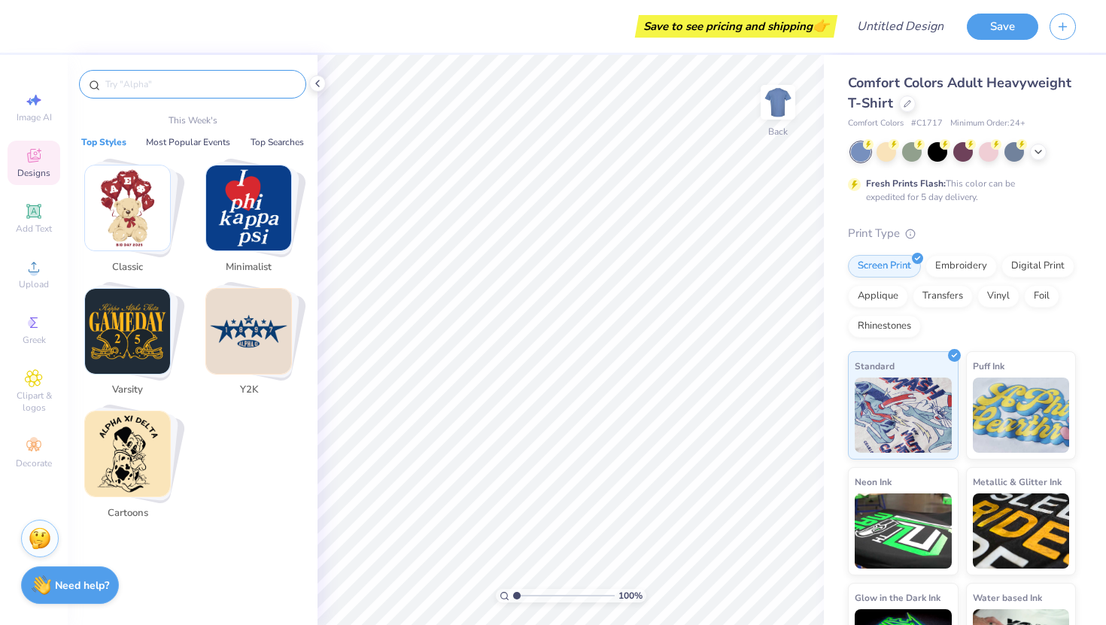
click at [146, 86] on input "text" at bounding box center [200, 84] width 193 height 15
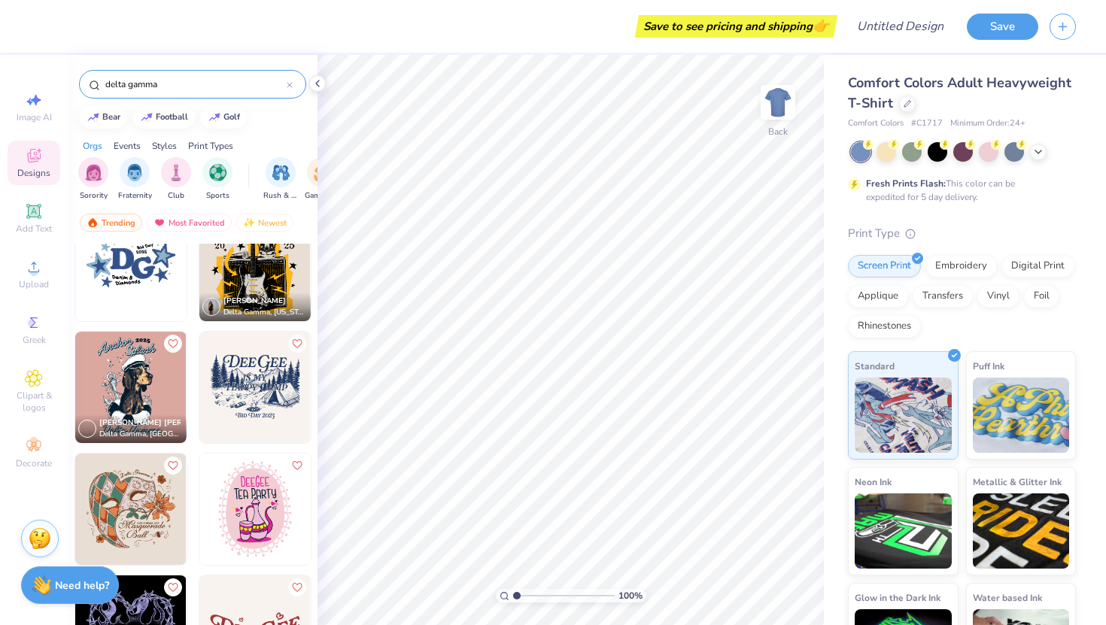
scroll to position [1622, 0]
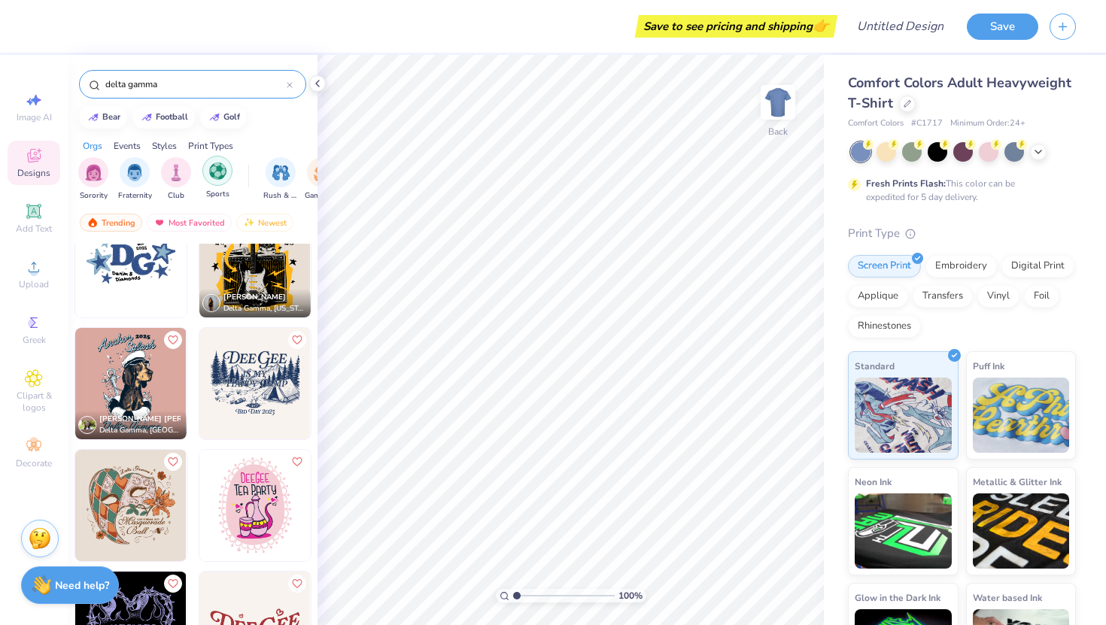
click at [213, 180] on div "filter for Sports" at bounding box center [217, 171] width 30 height 30
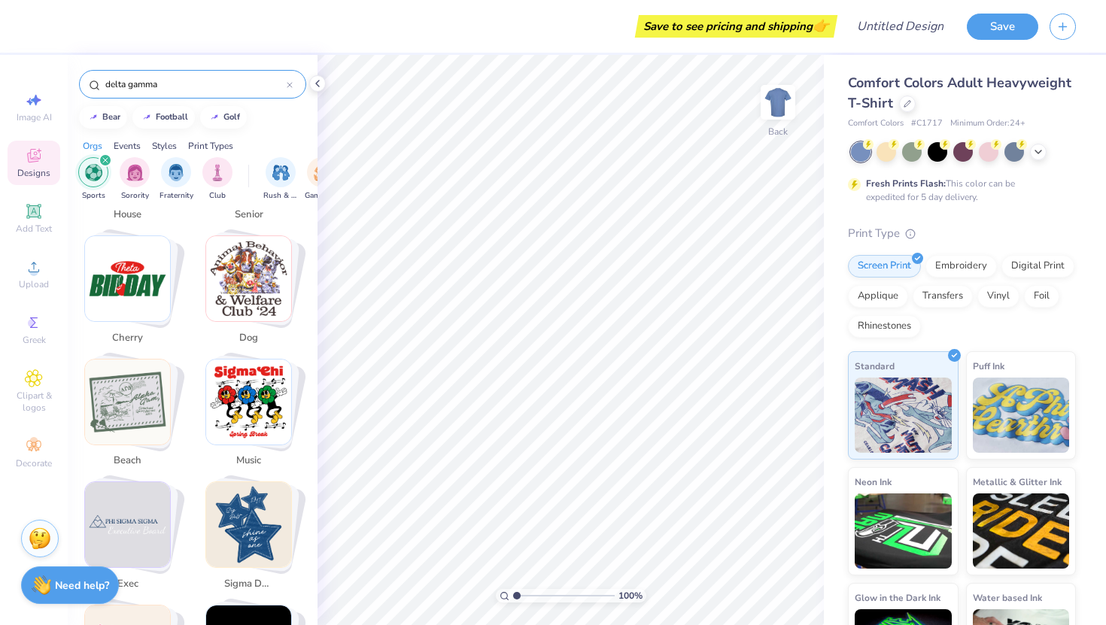
scroll to position [634, 0]
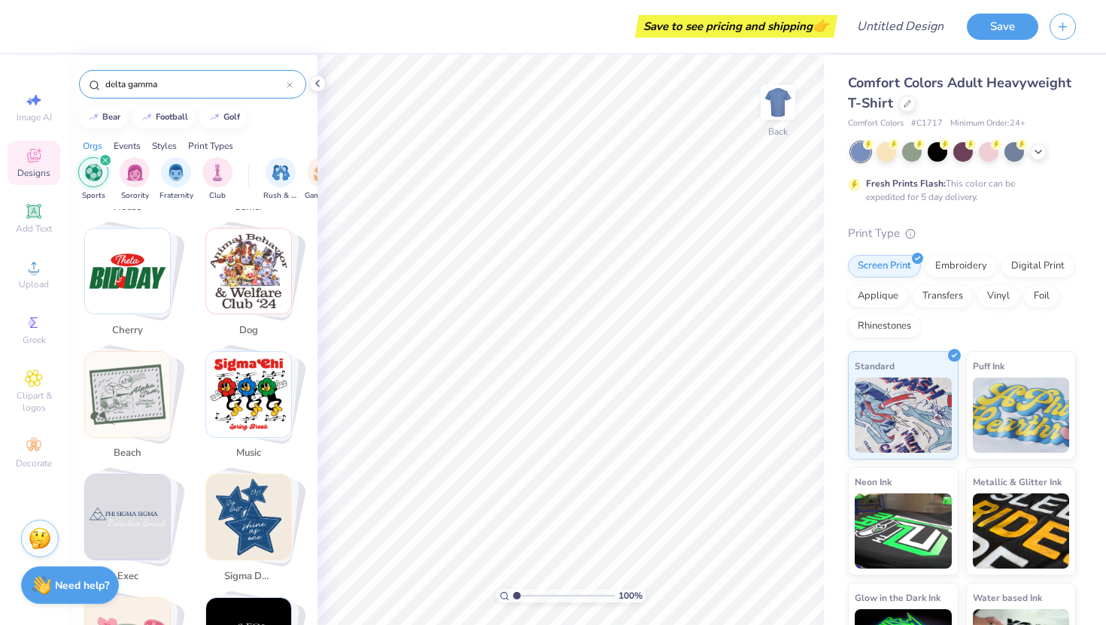
click at [168, 90] on input "delta gamma" at bounding box center [195, 84] width 183 height 15
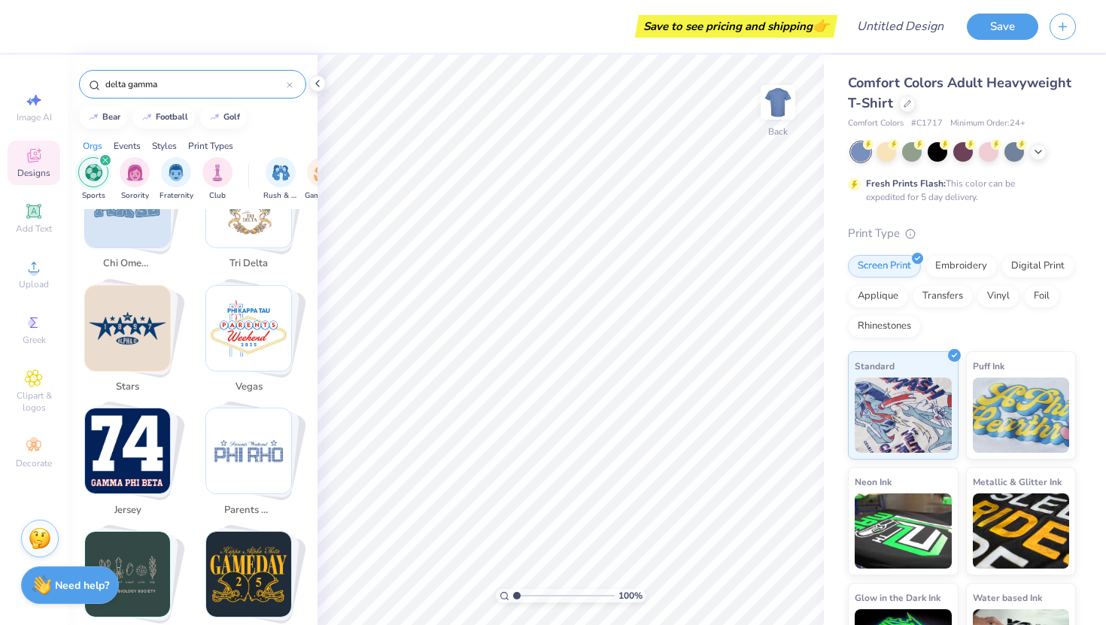
scroll to position [1302, 0]
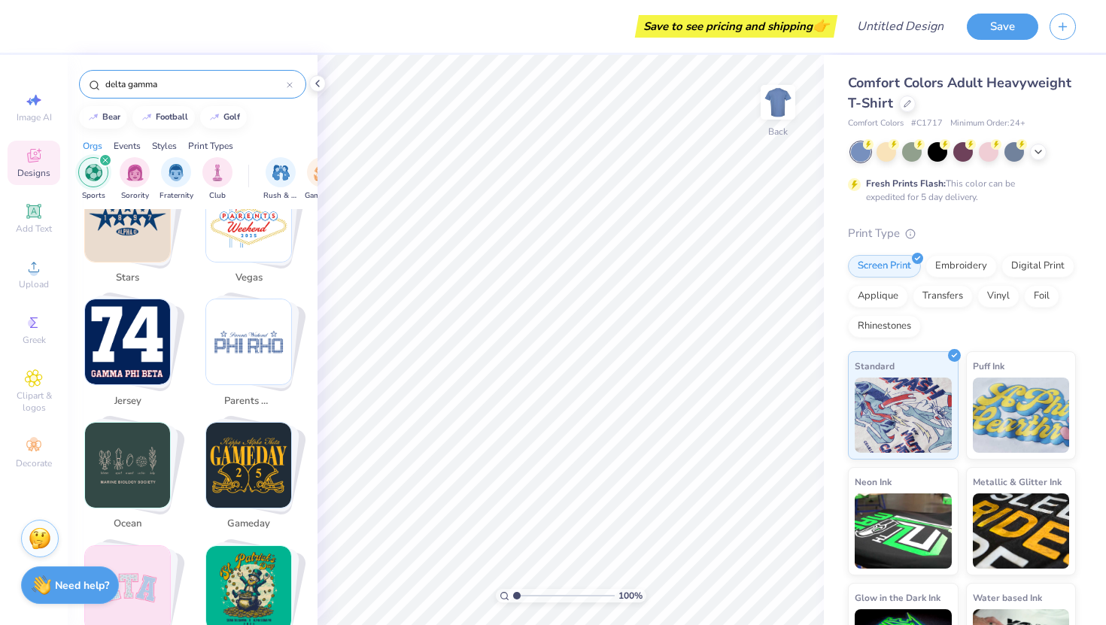
click at [129, 344] on img "Stack Card Button jersey" at bounding box center [127, 341] width 85 height 85
type input "jersey"
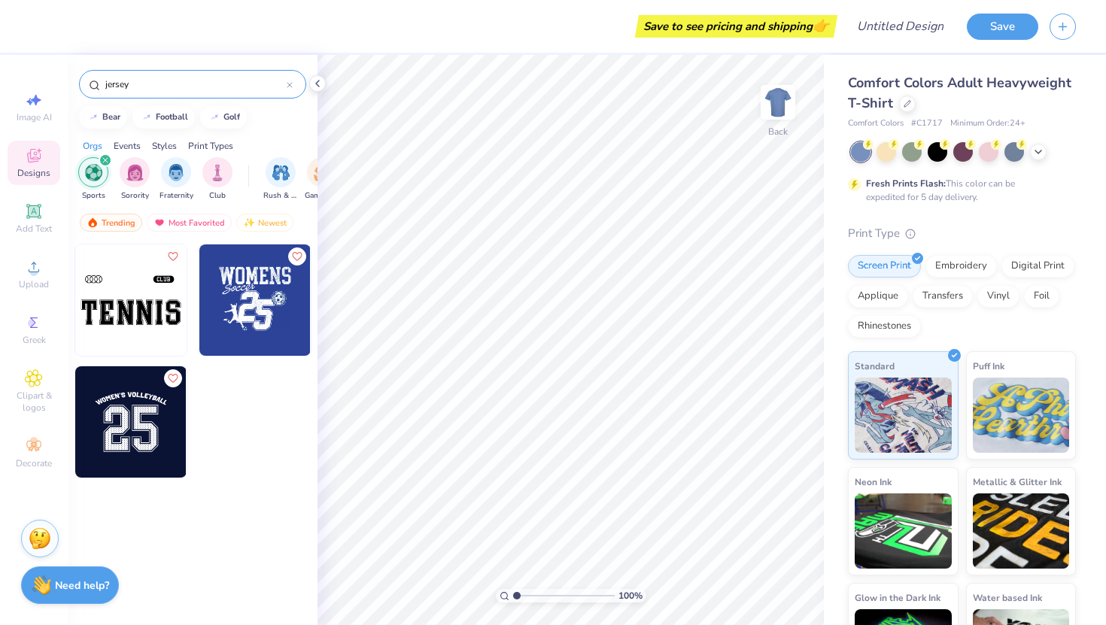
click at [156, 78] on input "jersey" at bounding box center [195, 84] width 183 height 15
click at [117, 220] on div "Trending" at bounding box center [111, 223] width 62 height 18
click at [144, 82] on input "jersey" at bounding box center [195, 84] width 183 height 15
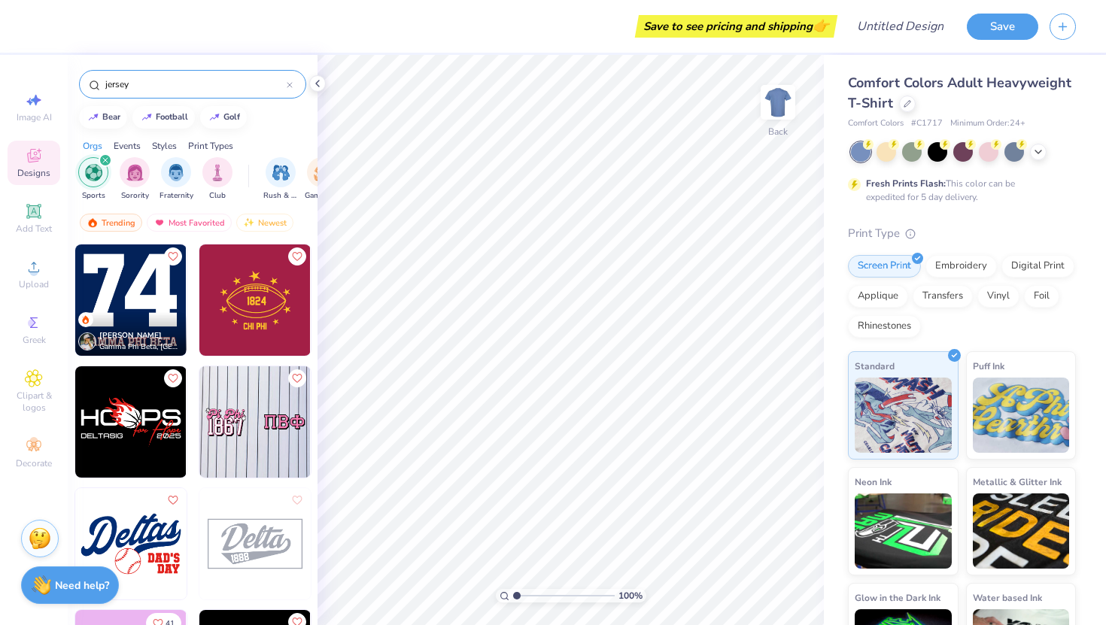
click at [288, 87] on icon at bounding box center [290, 85] width 6 height 6
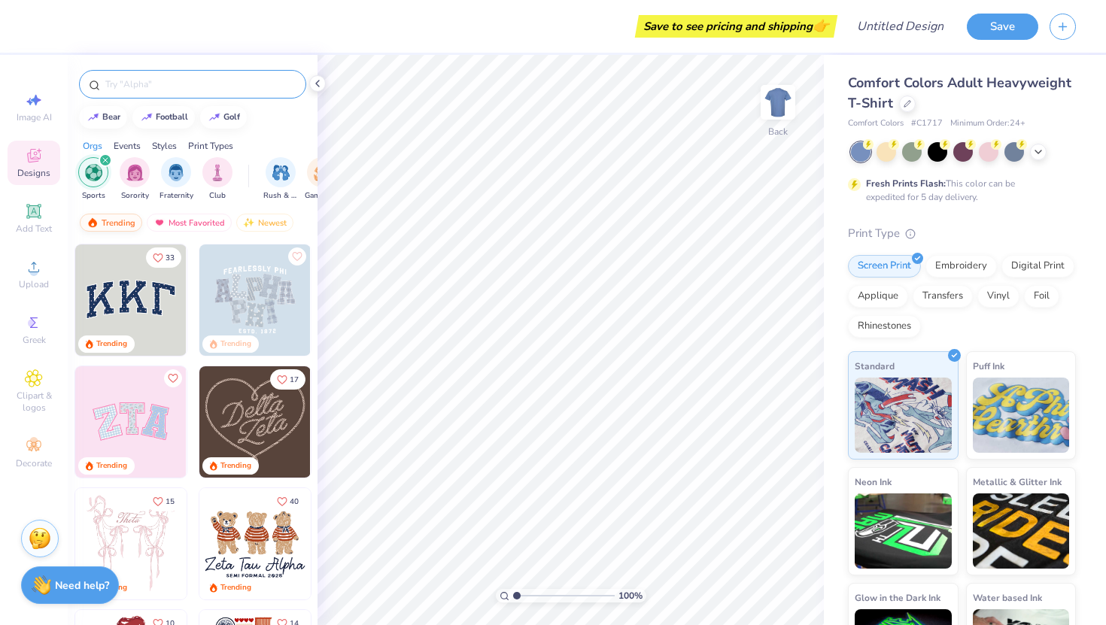
click at [123, 227] on div "Trending" at bounding box center [111, 223] width 62 height 18
click at [118, 221] on div "Trending" at bounding box center [111, 223] width 62 height 18
click at [94, 184] on div "filter for Sports" at bounding box center [93, 172] width 30 height 30
click at [214, 177] on img "filter for Sports" at bounding box center [217, 170] width 17 height 17
click at [135, 177] on img "filter for Sorority" at bounding box center [134, 170] width 17 height 17
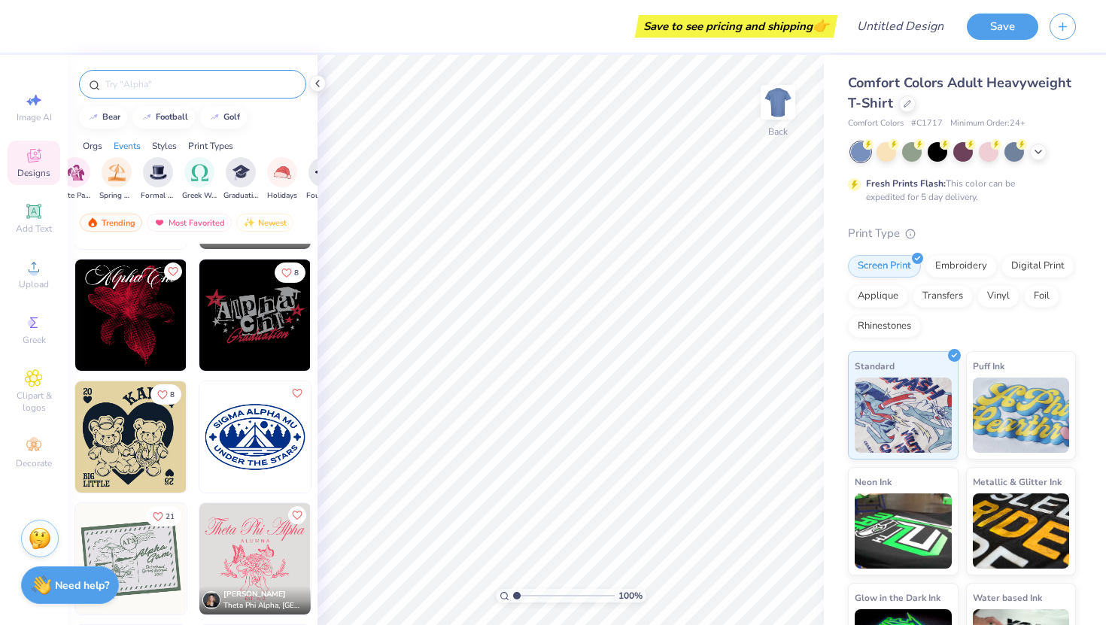
scroll to position [4855, 0]
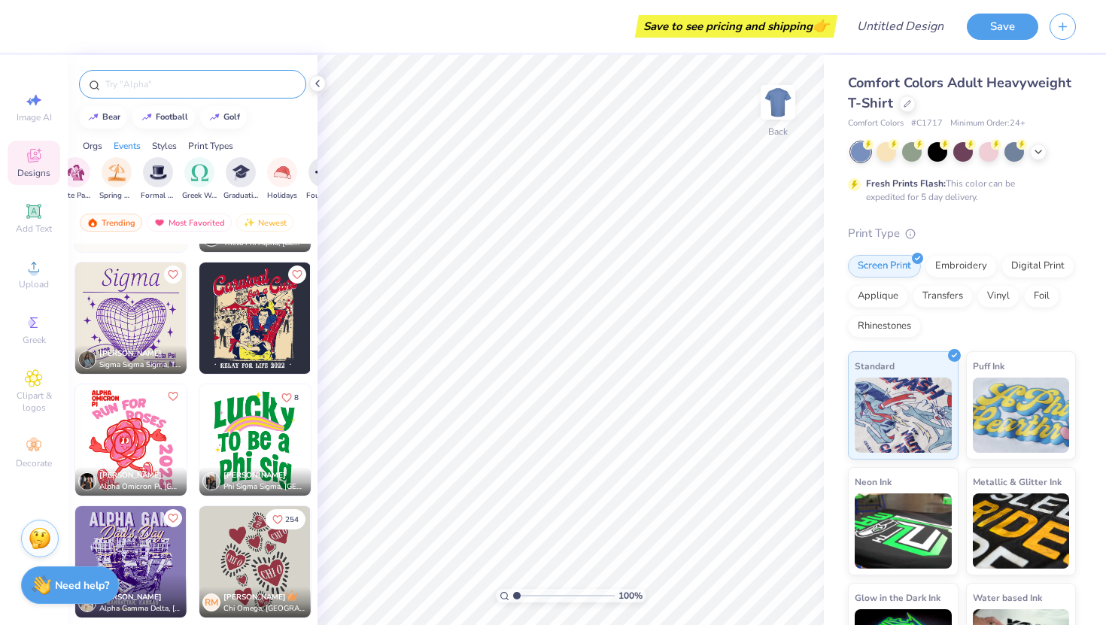
click at [129, 83] on input "text" at bounding box center [200, 84] width 193 height 15
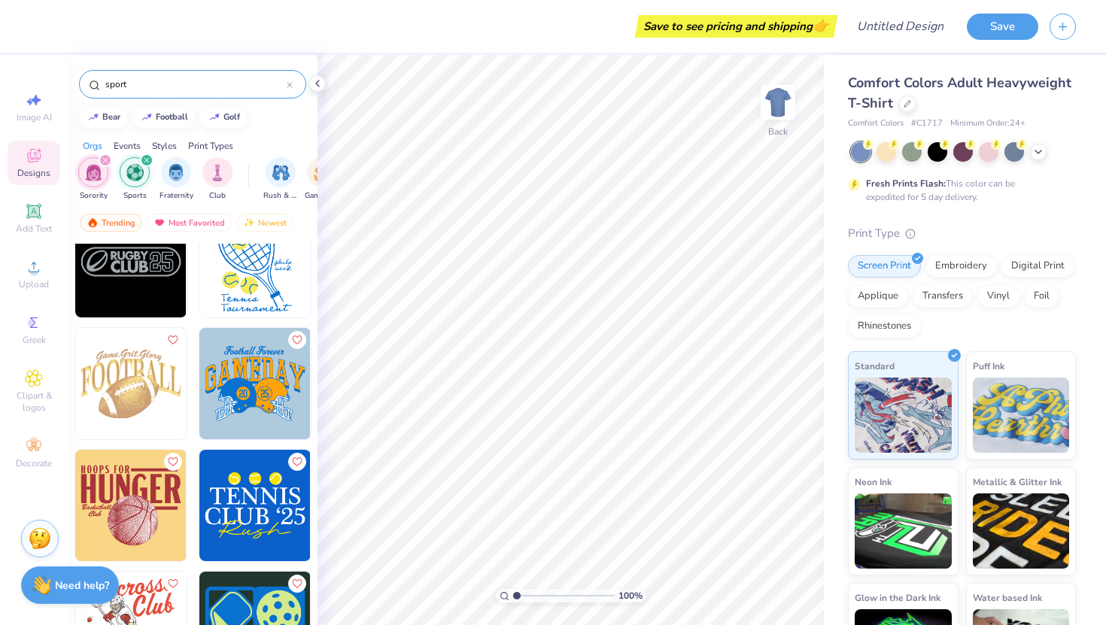
scroll to position [3442, 0]
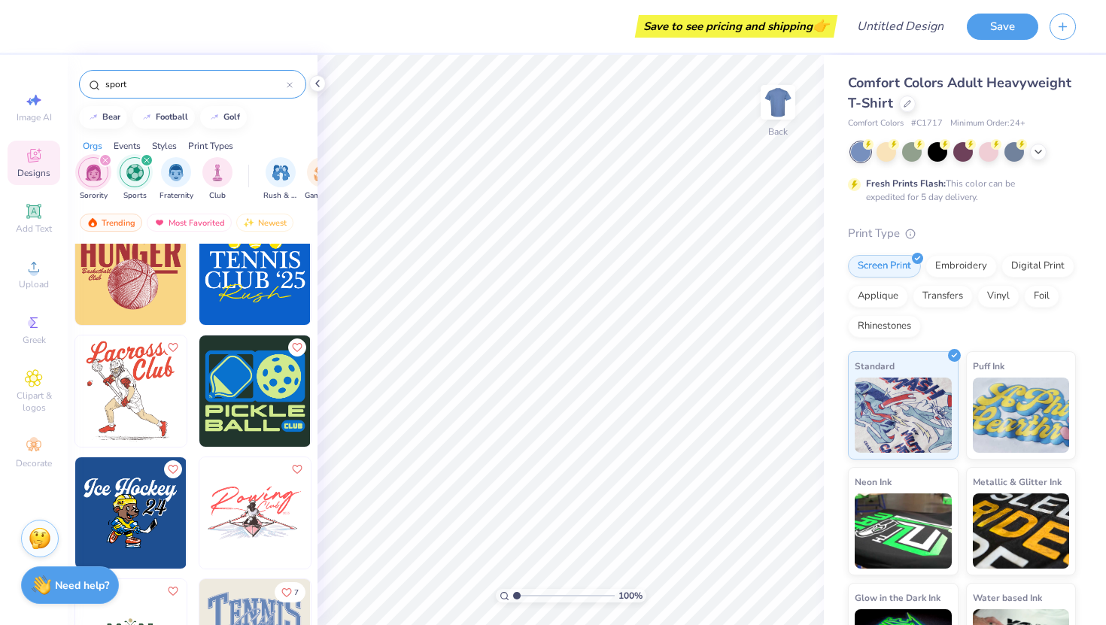
drag, startPoint x: 150, startPoint y: 80, endPoint x: 64, endPoint y: 77, distance: 85.8
click at [65, 77] on div "Save to see pricing and shipping 👉 Design Title Save Image AI Designs Add Text …" at bounding box center [553, 312] width 1106 height 625
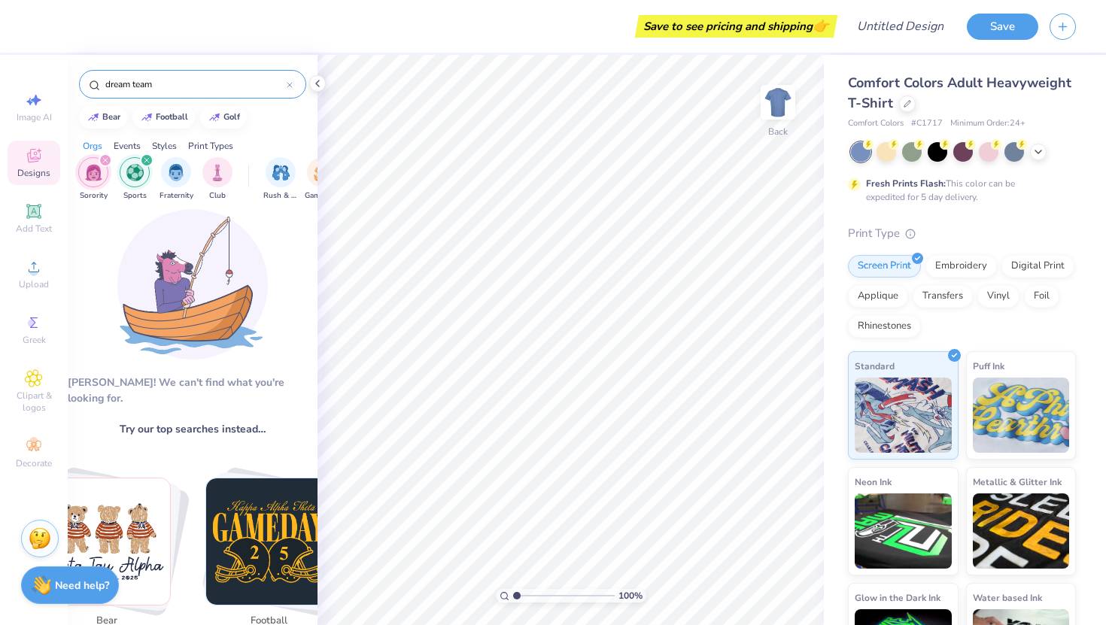
scroll to position [0, 0]
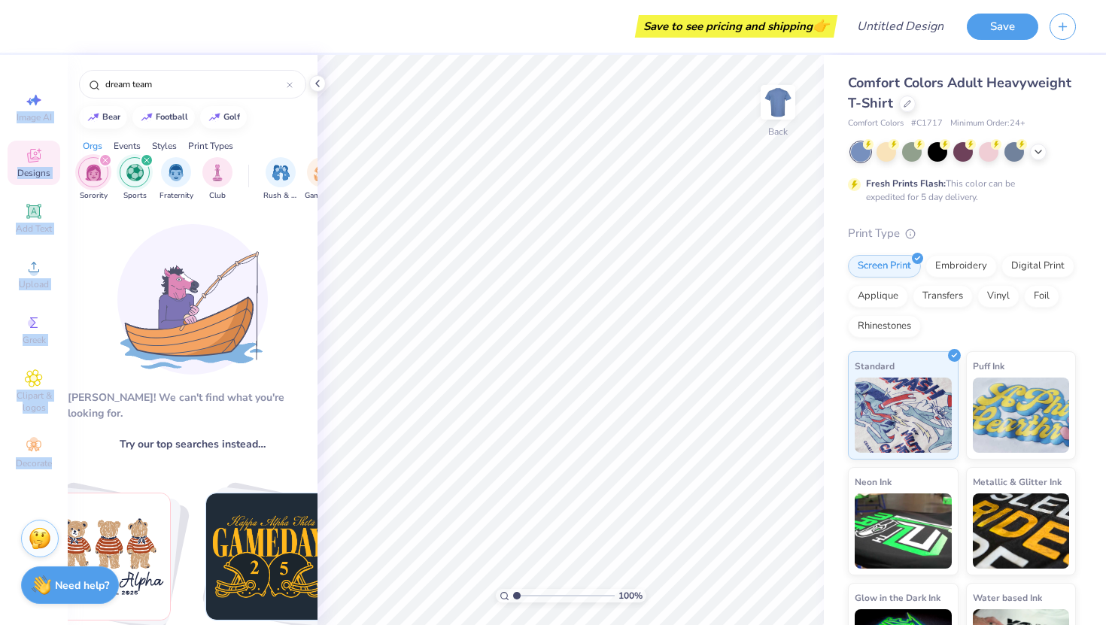
drag, startPoint x: 159, startPoint y: 74, endPoint x: 65, endPoint y: 82, distance: 94.4
click at [65, 82] on div "Save to see pricing and shipping 👉 Design Title Save Image AI Designs Add Text …" at bounding box center [553, 312] width 1106 height 625
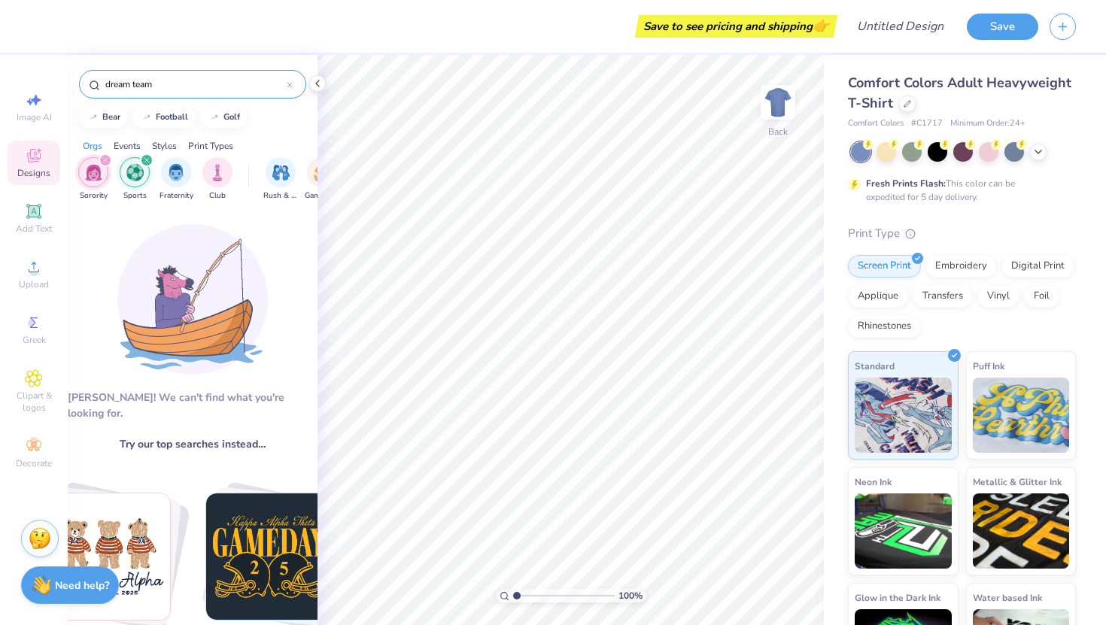
drag, startPoint x: 184, startPoint y: 87, endPoint x: 58, endPoint y: 87, distance: 125.6
click at [58, 87] on div "Save to see pricing and shipping 👉 Design Title Save Image AI Designs Add Text …" at bounding box center [553, 312] width 1106 height 625
type input "delta gamma"
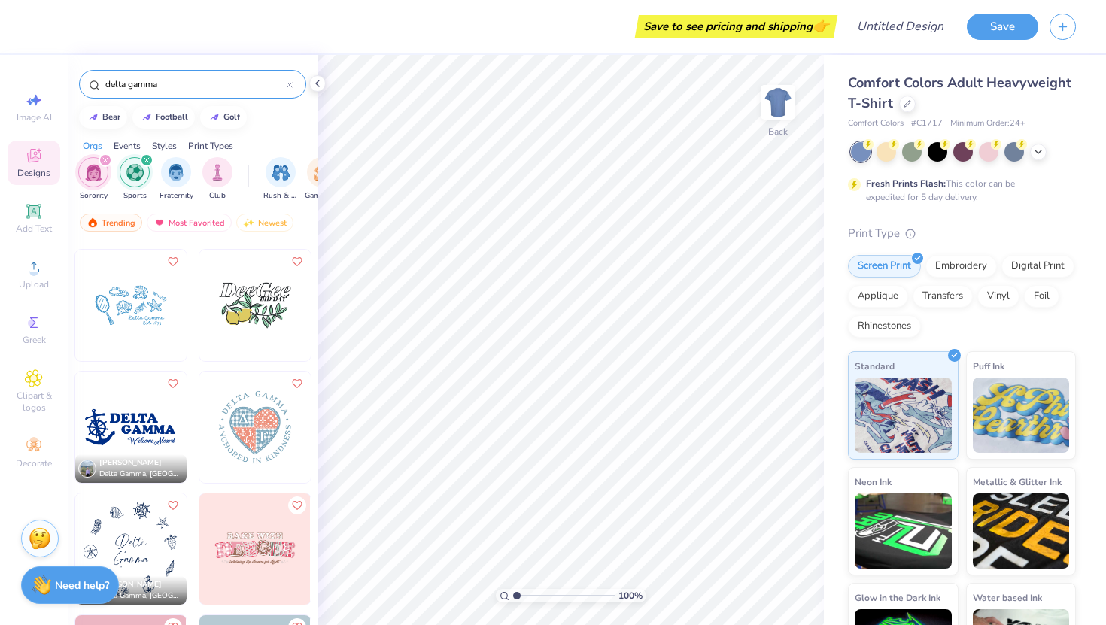
scroll to position [636, 0]
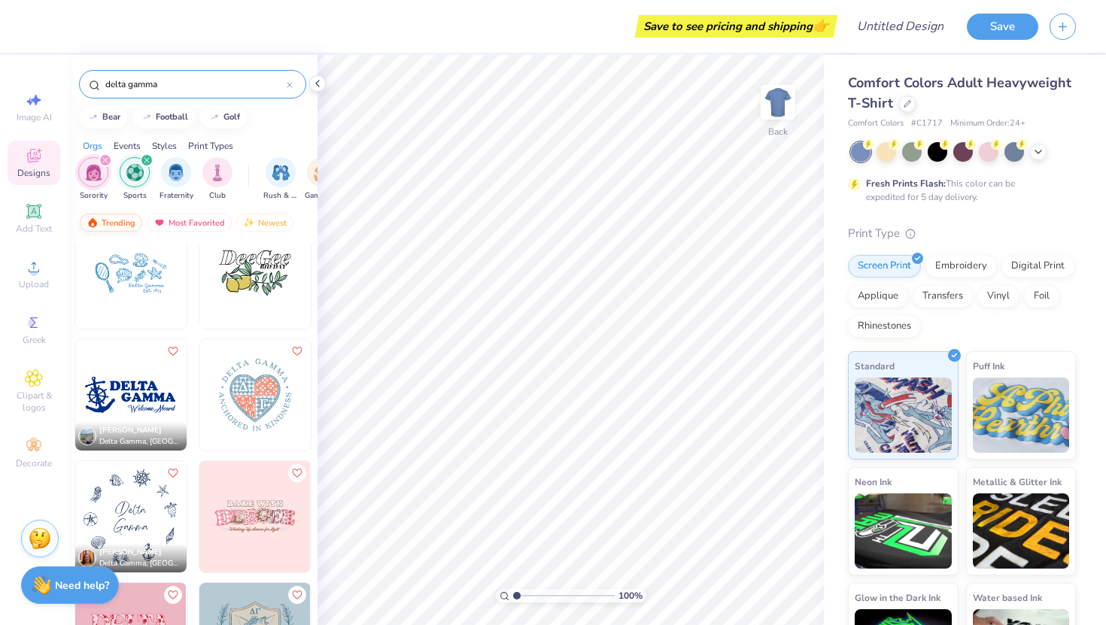
click at [120, 223] on div "Trending" at bounding box center [111, 223] width 62 height 18
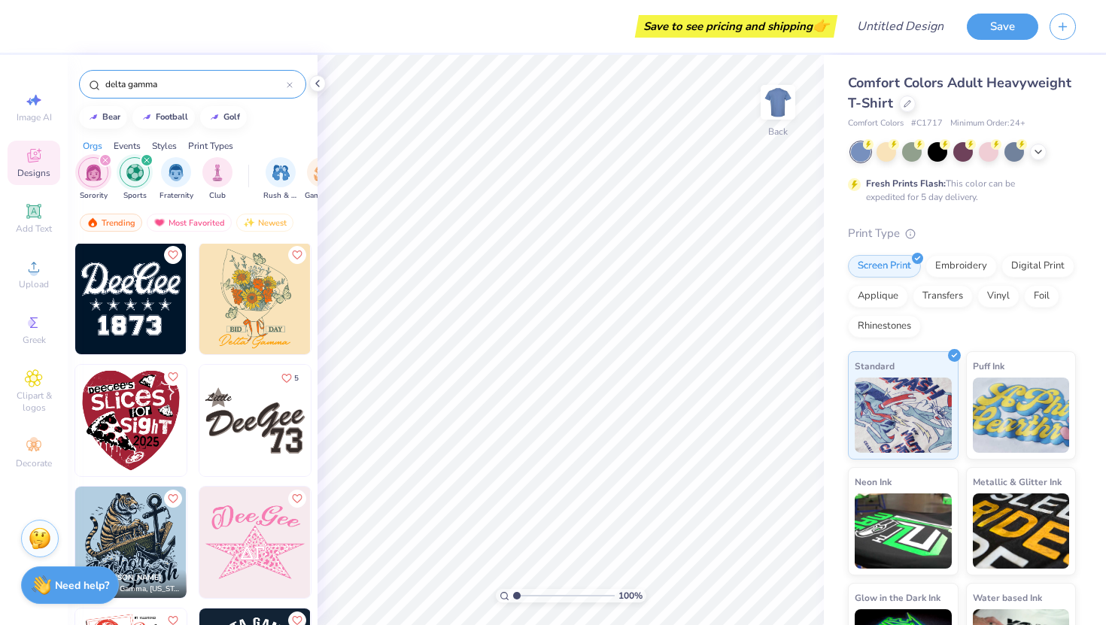
scroll to position [2466, 0]
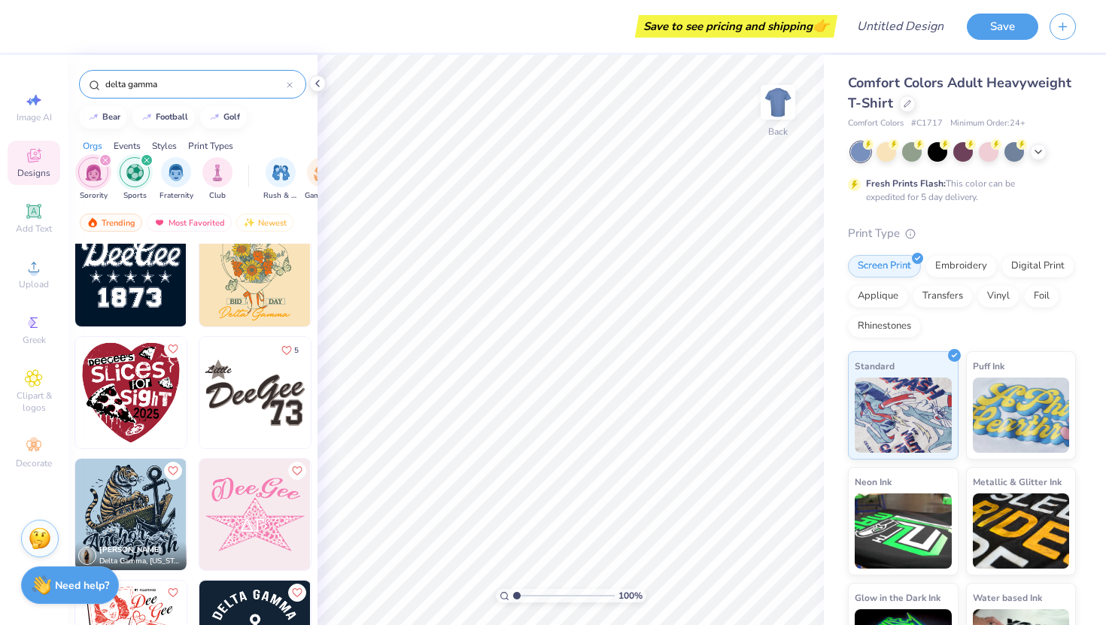
click at [126, 272] on img at bounding box center [130, 270] width 111 height 111
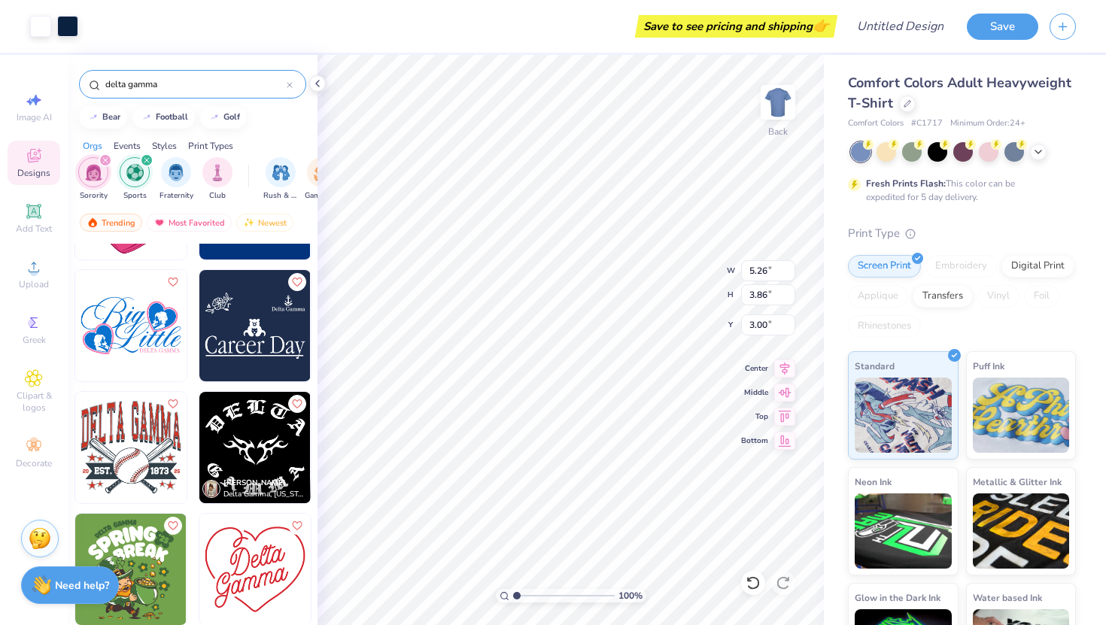
scroll to position [6506, 0]
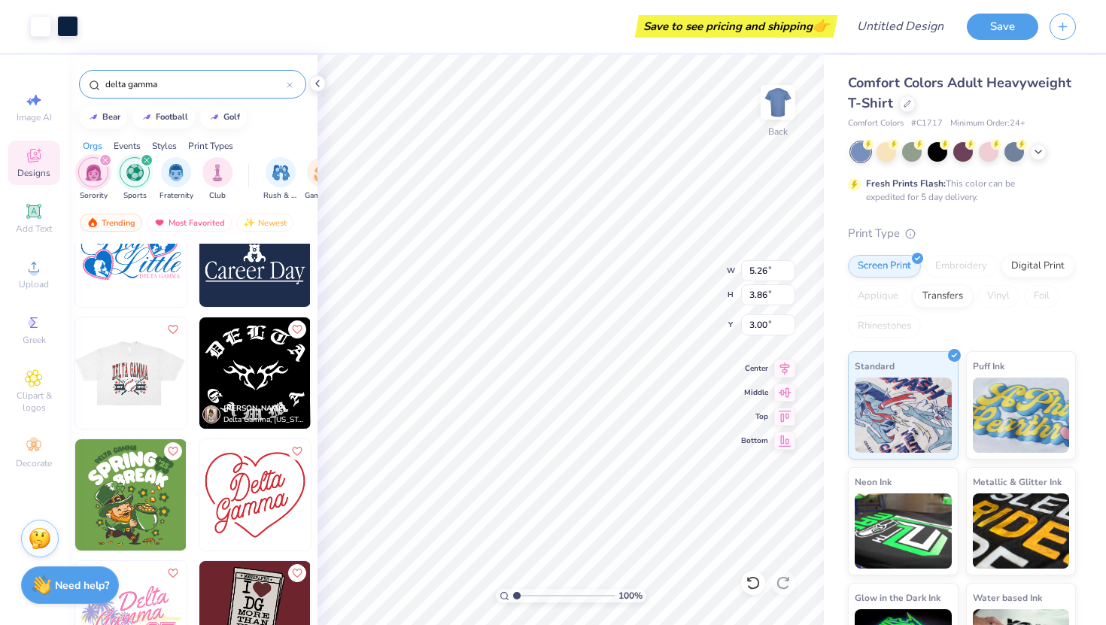
click at [123, 370] on img at bounding box center [129, 372] width 111 height 111
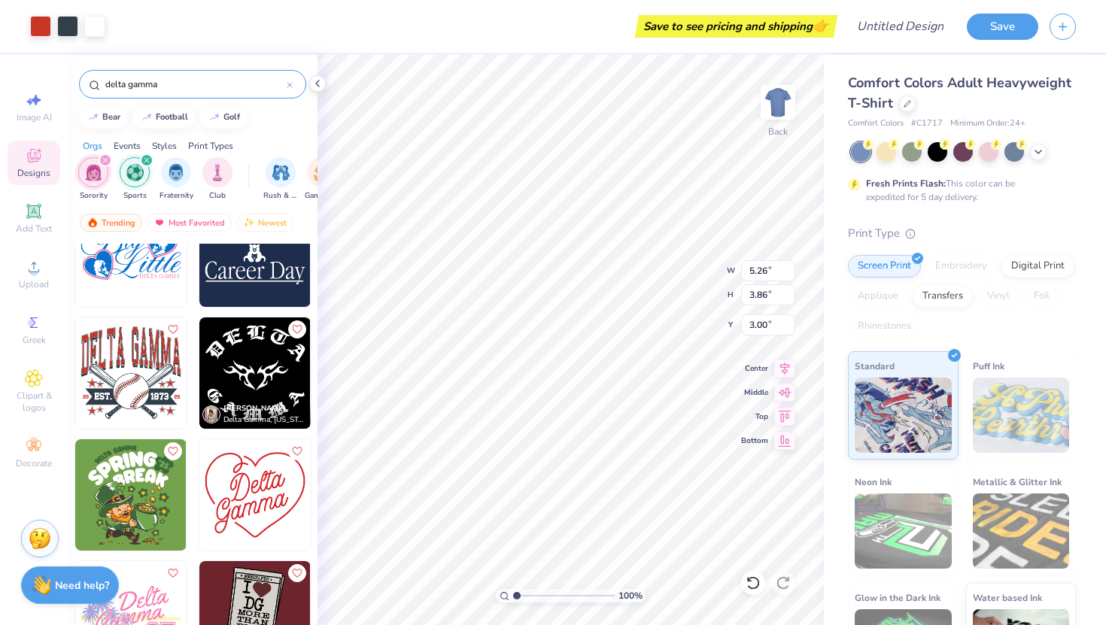
type input "10.03"
type input "9.02"
type input "8.23"
type input "5.26"
type input "3.86"
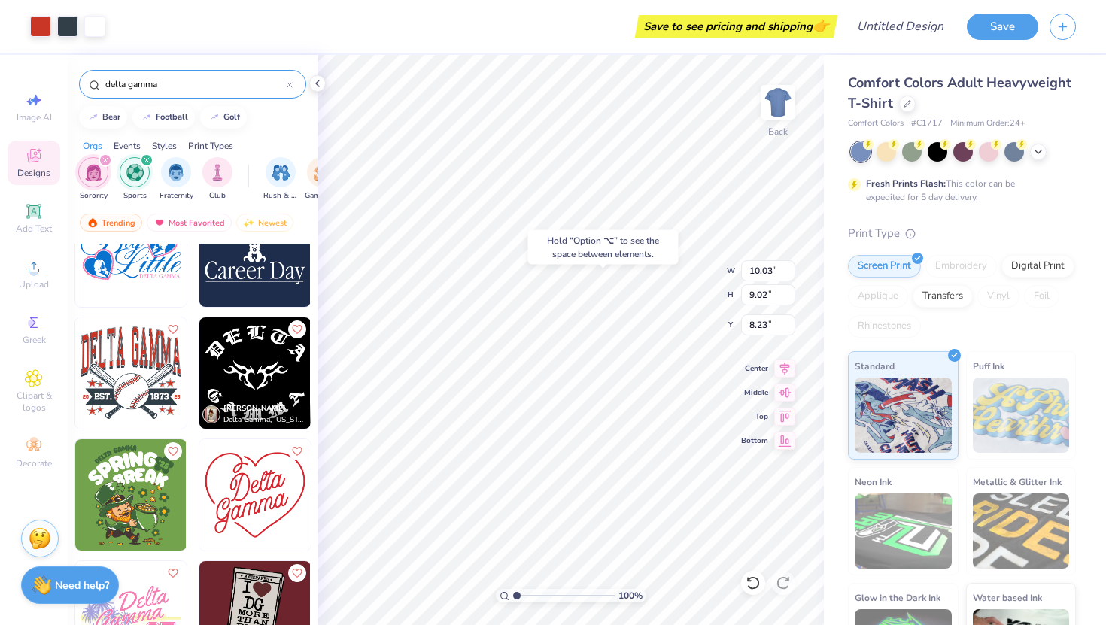
type input "3.00"
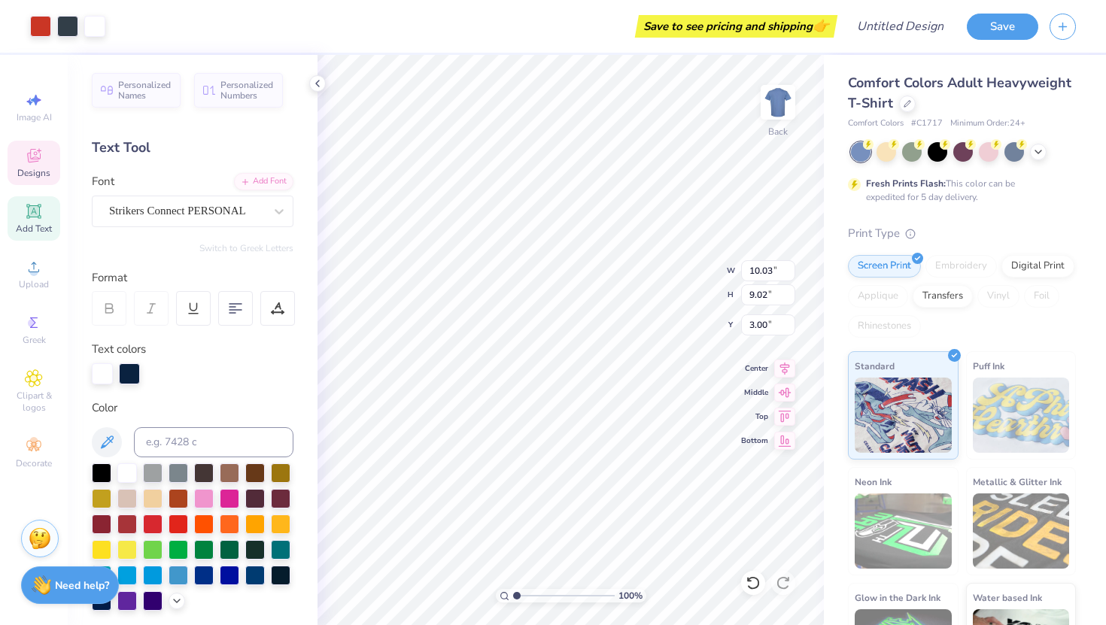
type input "3.00"
click at [1034, 152] on icon at bounding box center [1038, 150] width 12 height 12
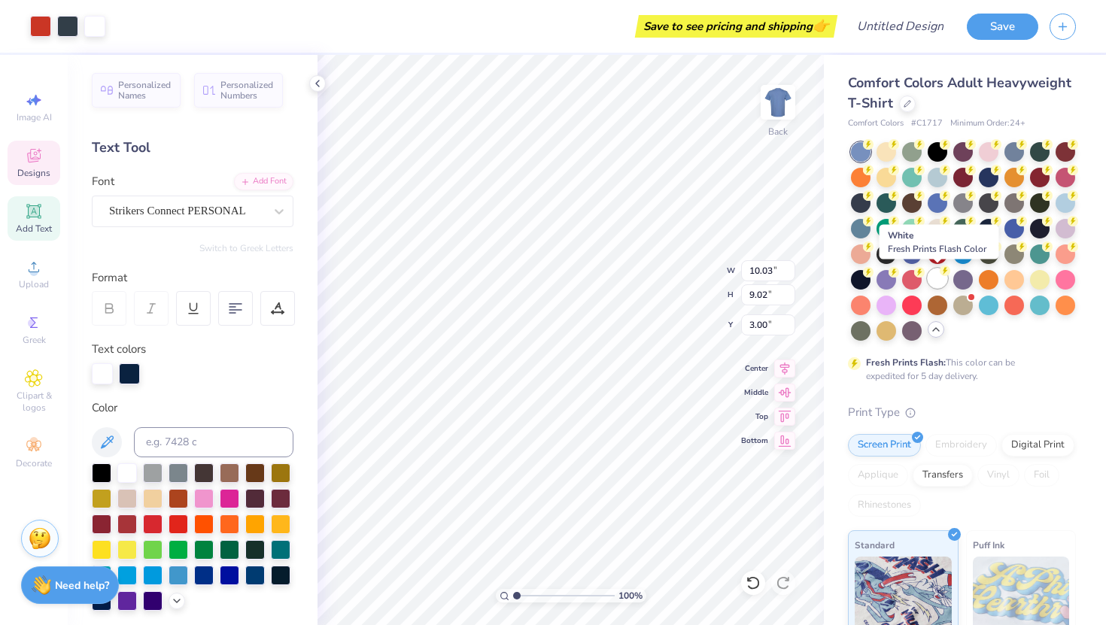
click at [937, 278] on div at bounding box center [937, 278] width 20 height 20
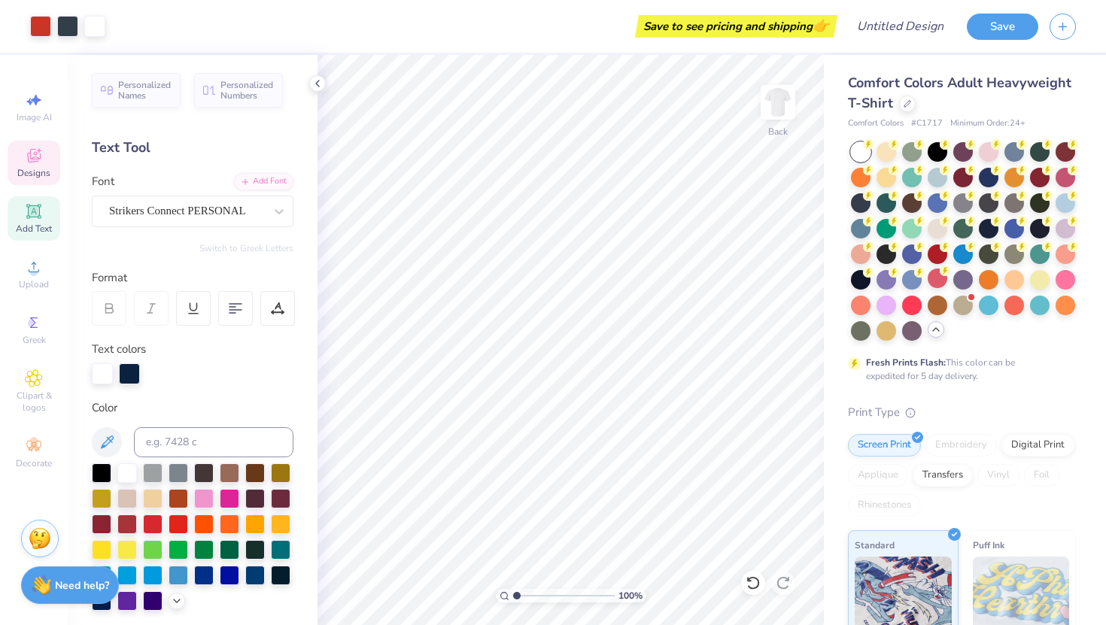
click at [35, 177] on span "Designs" at bounding box center [33, 173] width 33 height 12
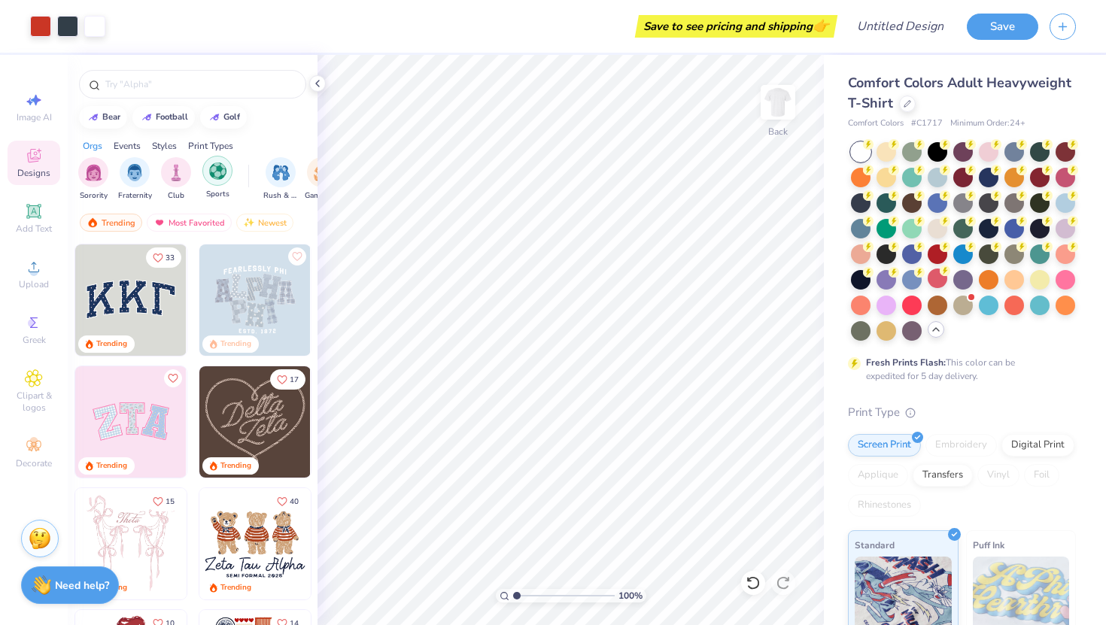
click at [215, 176] on img "filter for Sports" at bounding box center [217, 170] width 17 height 17
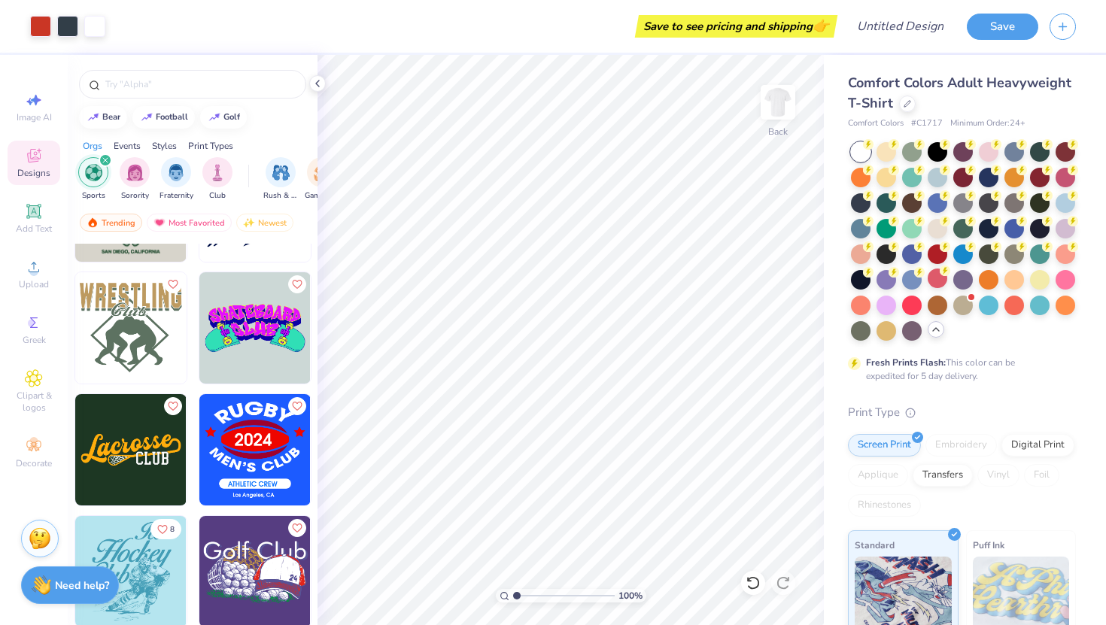
scroll to position [4011, 0]
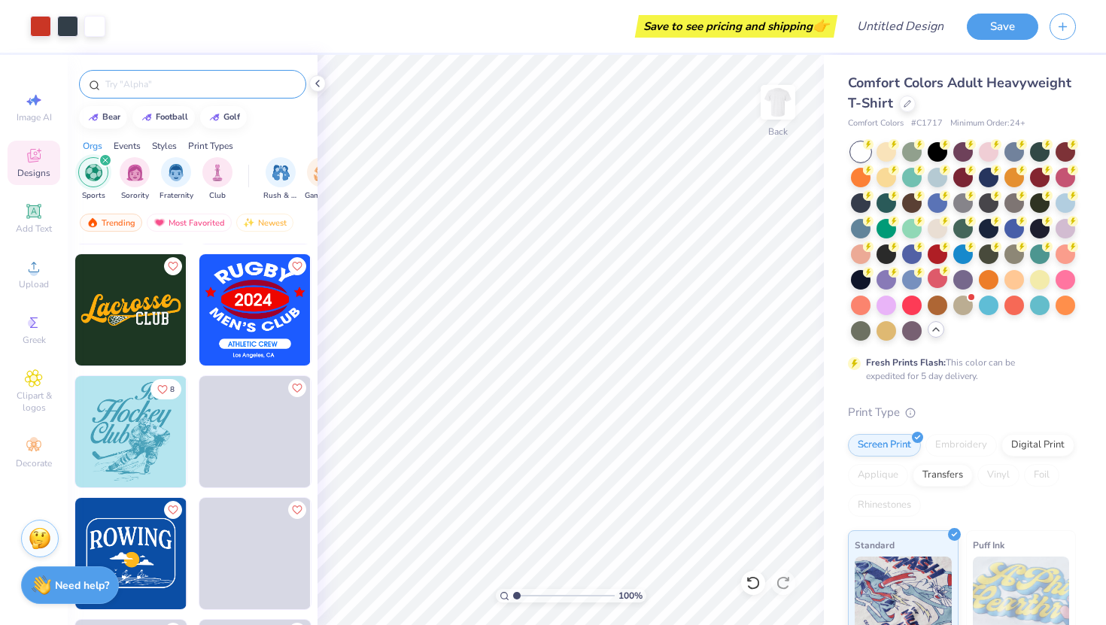
click at [187, 91] on div at bounding box center [192, 84] width 227 height 29
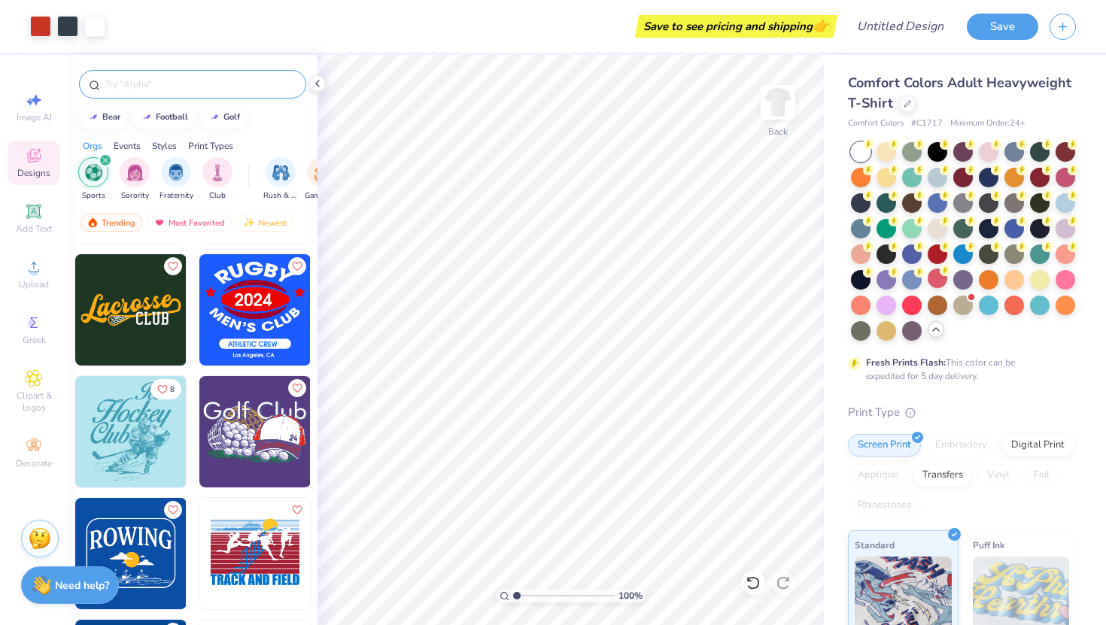
click at [184, 87] on input "text" at bounding box center [200, 84] width 193 height 15
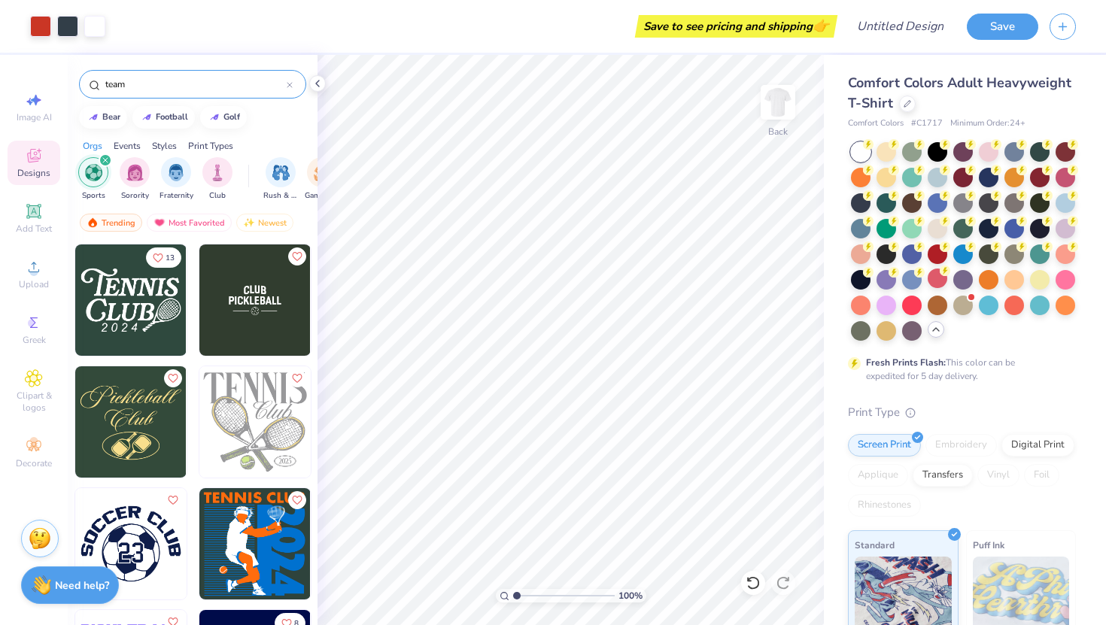
type input "team"
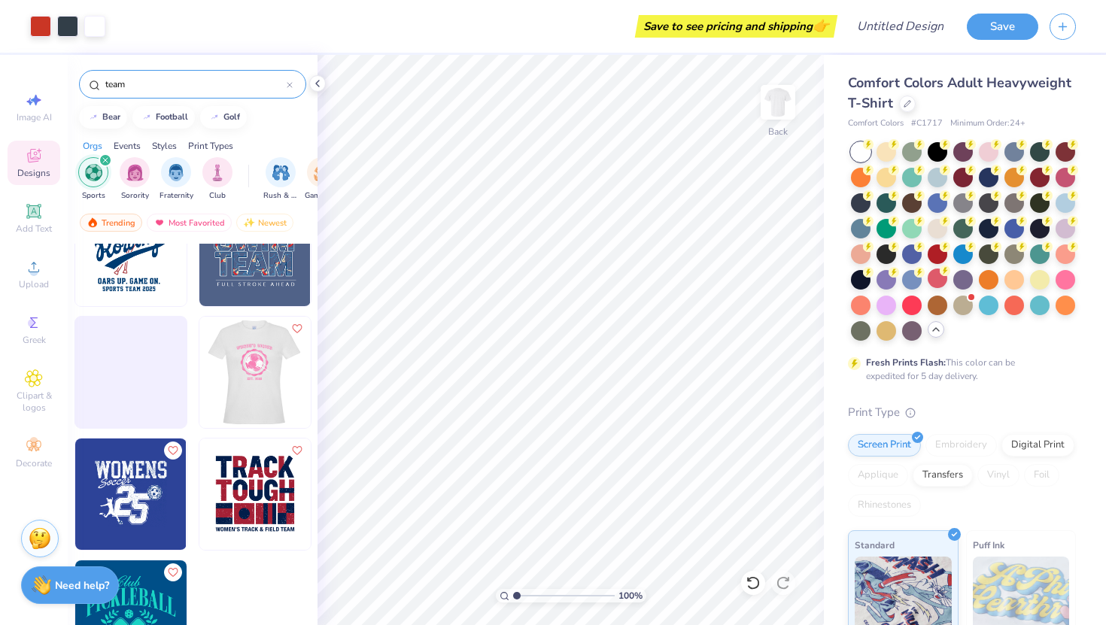
scroll to position [0, 0]
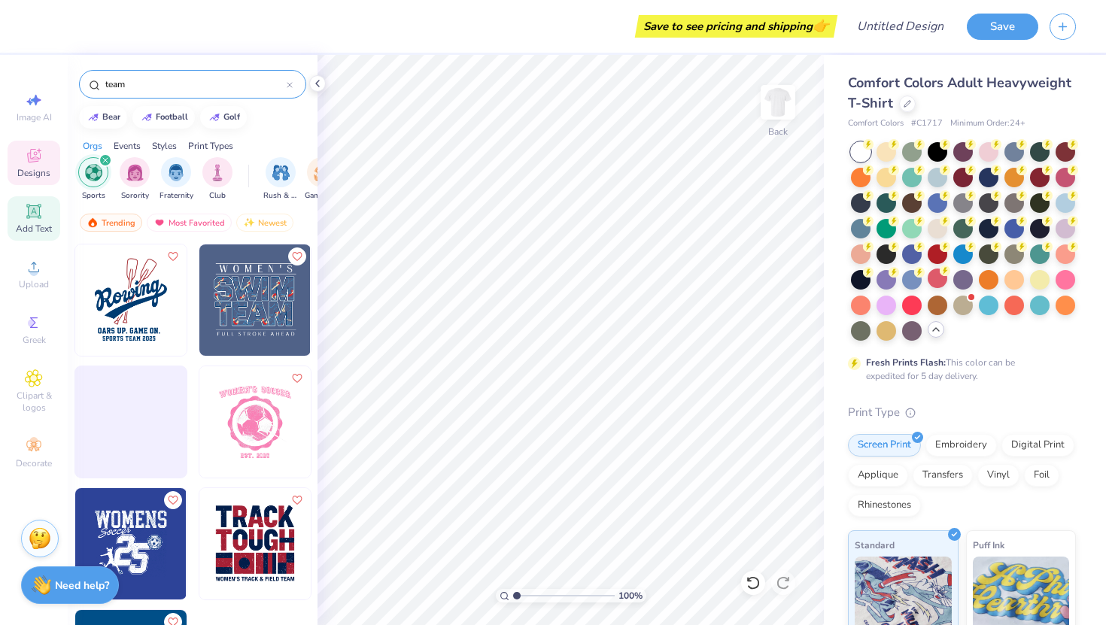
click at [44, 219] on div "Add Text" at bounding box center [34, 218] width 53 height 44
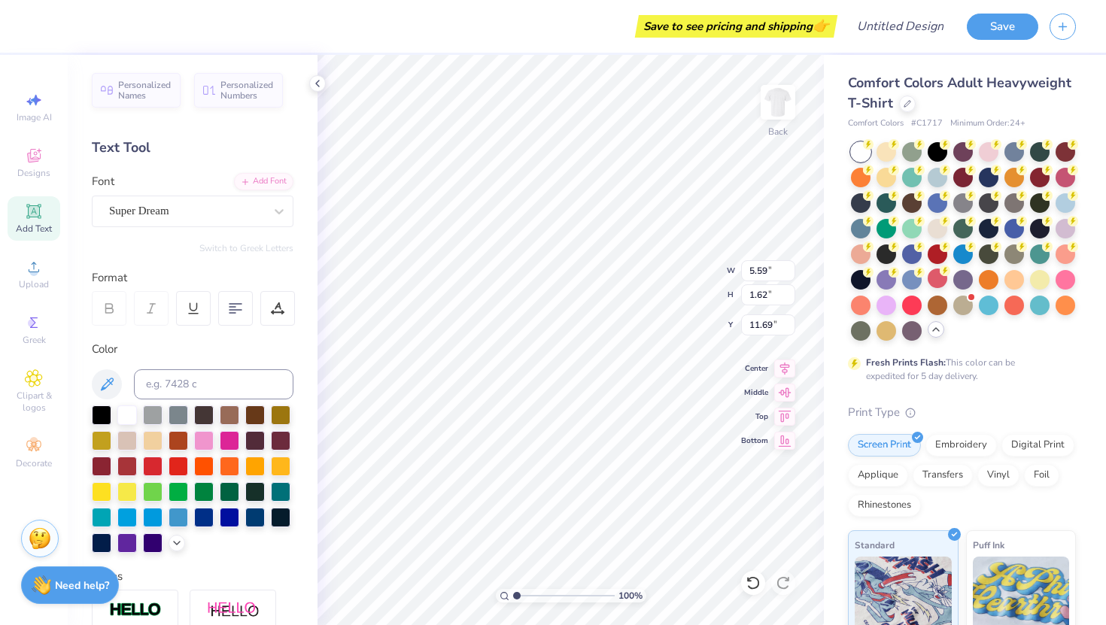
scroll to position [0, 1]
type textarea "TEAM"
click at [105, 417] on div at bounding box center [102, 414] width 20 height 20
click at [203, 447] on div at bounding box center [204, 439] width 20 height 20
click at [105, 541] on div at bounding box center [102, 542] width 20 height 20
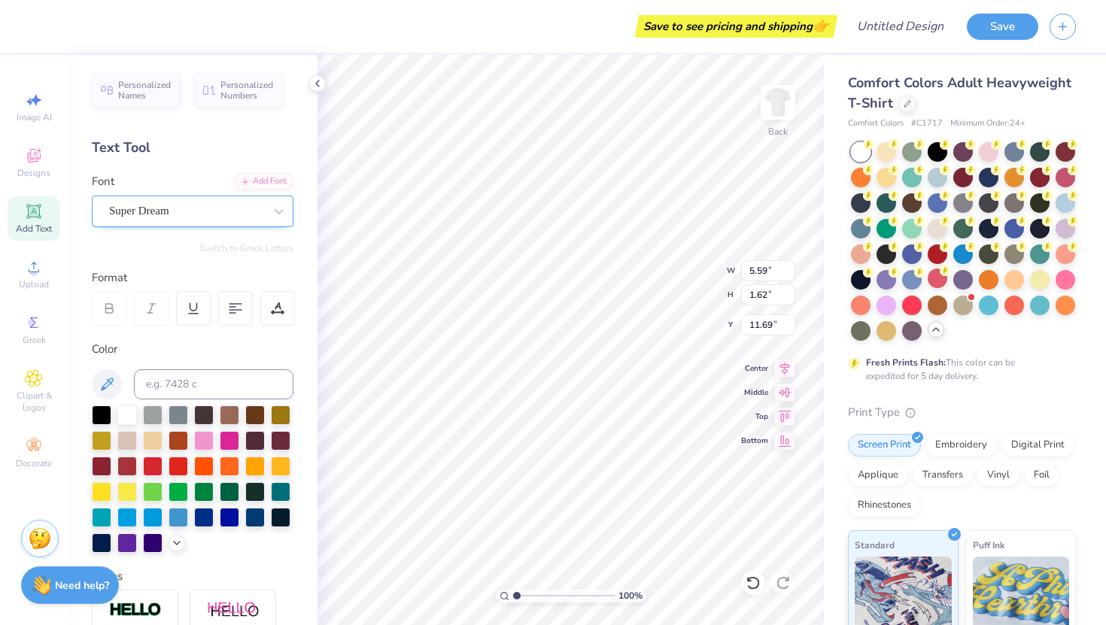
click at [248, 204] on div "Super Dream" at bounding box center [187, 210] width 158 height 23
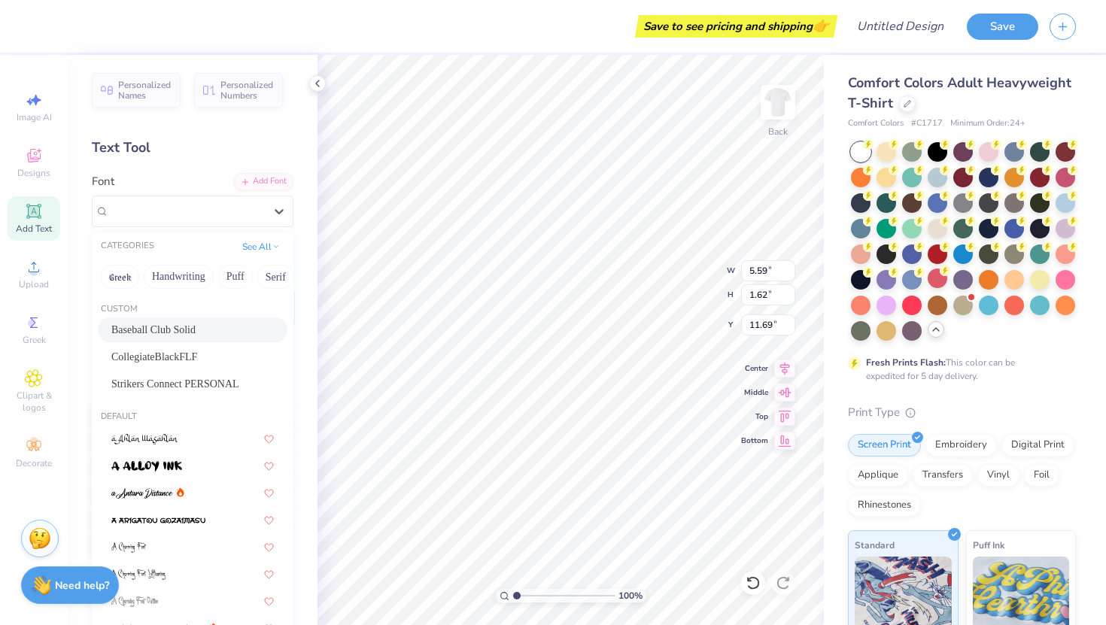
click at [214, 332] on div "Baseball Club Solid" at bounding box center [192, 330] width 162 height 16
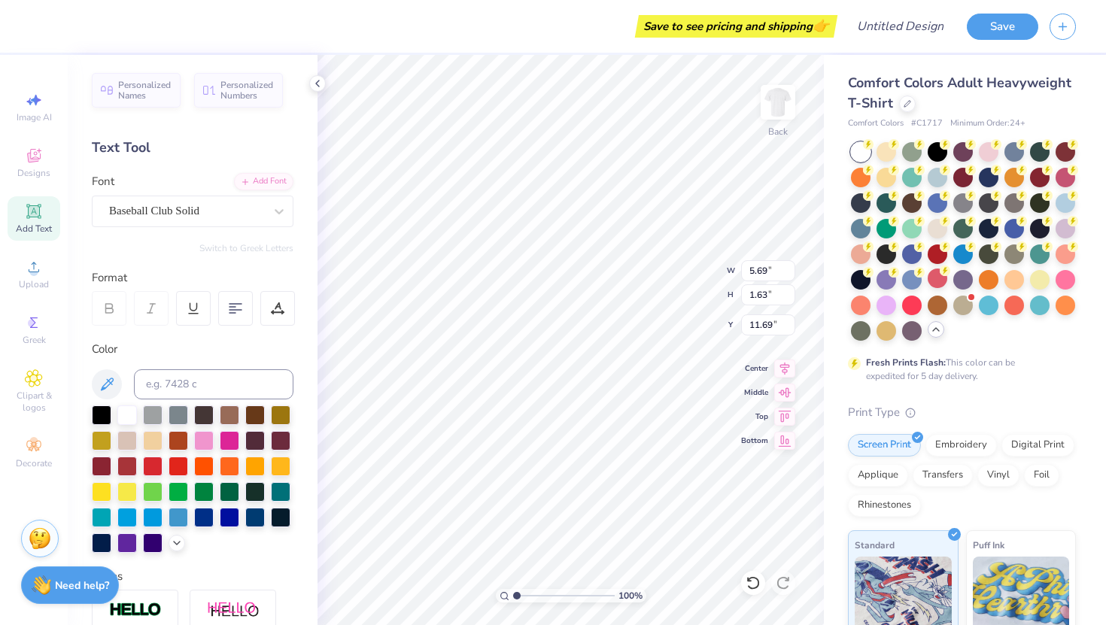
type input "3.00"
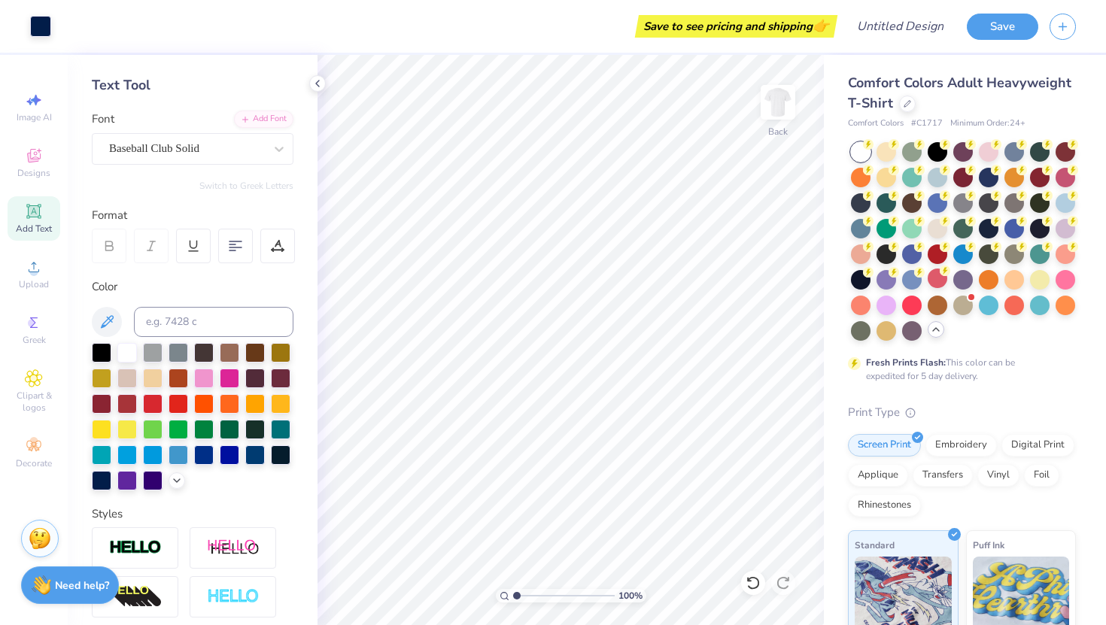
scroll to position [0, 0]
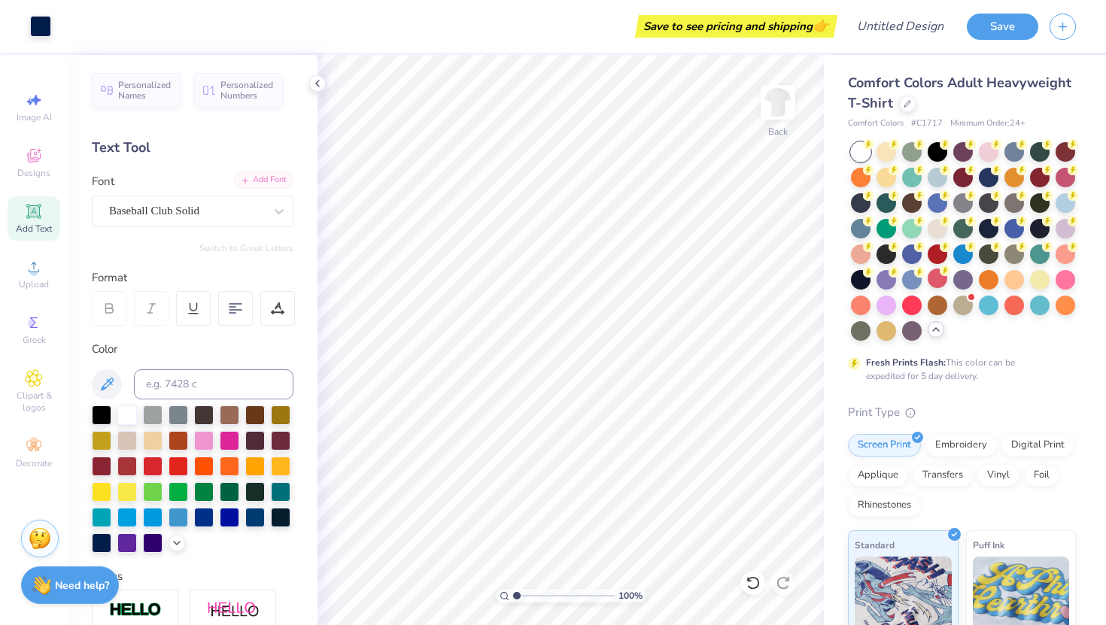
click at [274, 178] on div "Add Font" at bounding box center [263, 179] width 59 height 17
click at [31, 165] on div "Designs" at bounding box center [34, 163] width 53 height 44
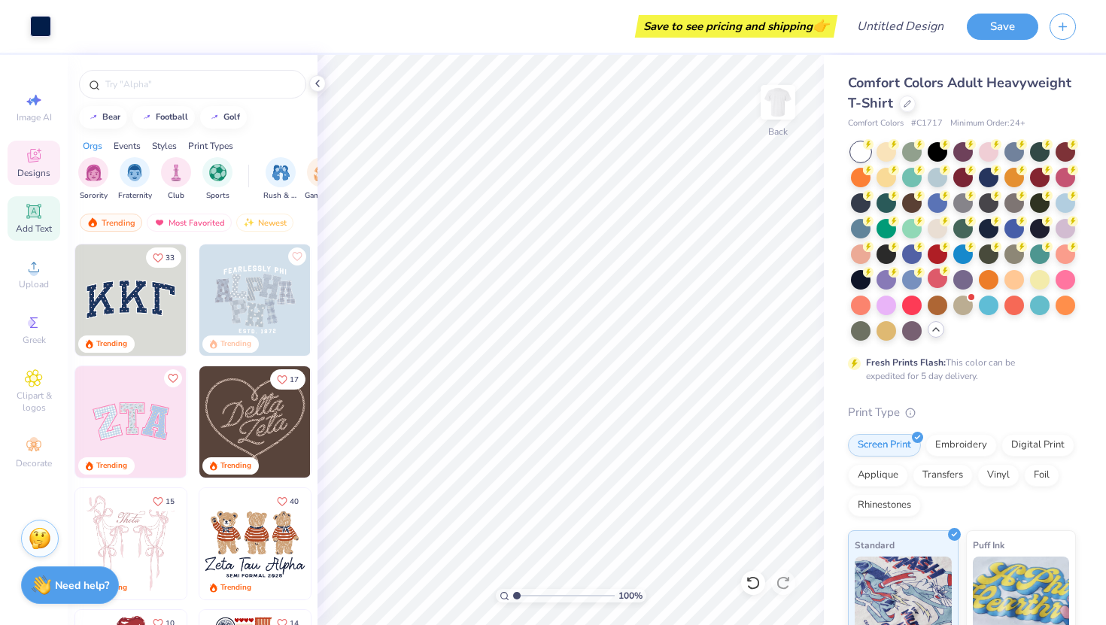
click at [29, 205] on icon at bounding box center [33, 211] width 14 height 14
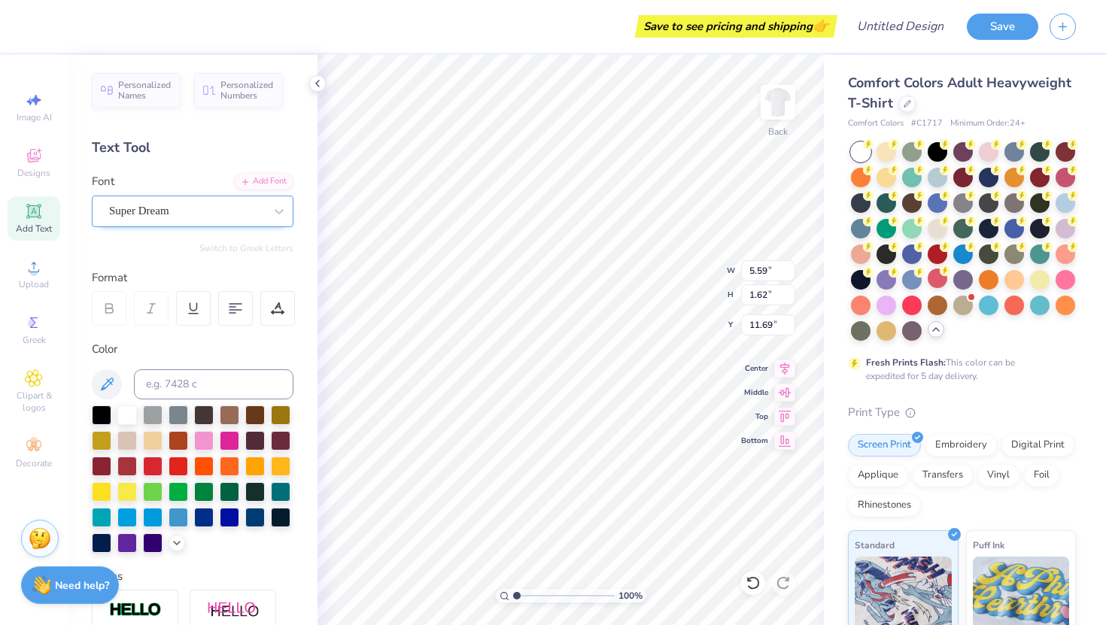
type textarea "T"
type textarea "DG"
click at [252, 214] on div "Super Dream" at bounding box center [187, 210] width 158 height 23
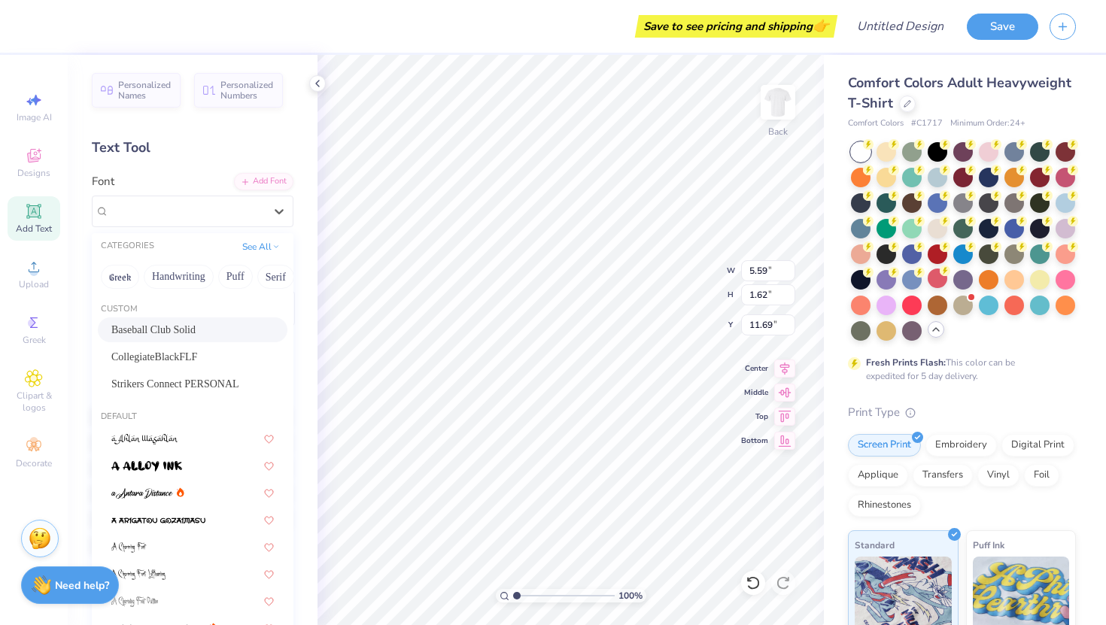
click at [196, 329] on span "Baseball Club Solid" at bounding box center [153, 330] width 84 height 16
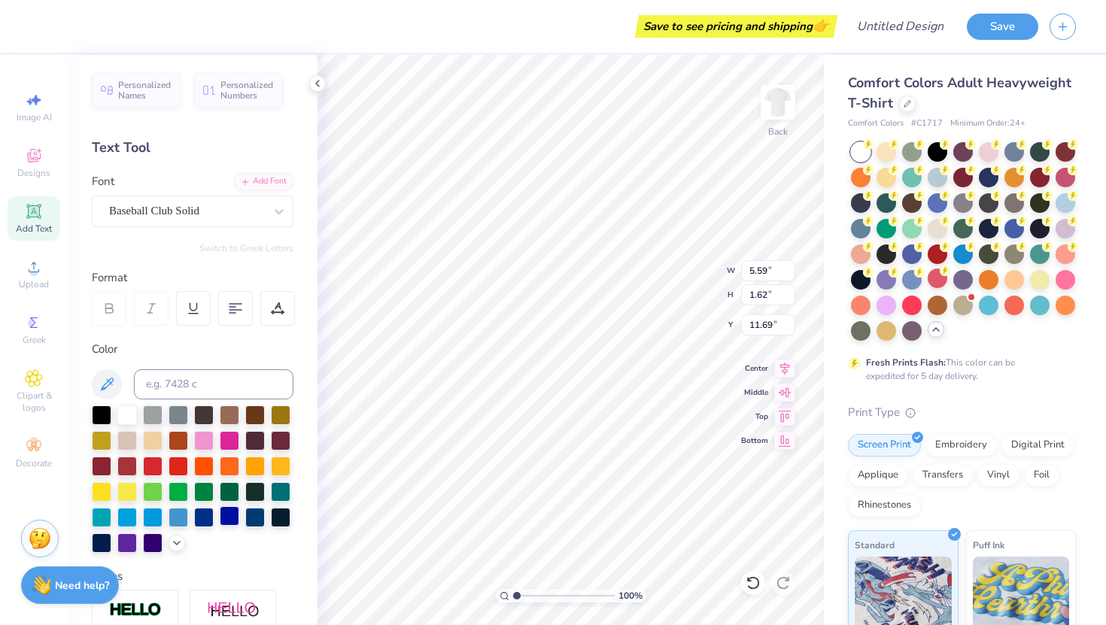
click at [231, 522] on div at bounding box center [230, 516] width 20 height 20
click at [205, 518] on div at bounding box center [204, 516] width 20 height 20
click at [99, 546] on div at bounding box center [102, 542] width 20 height 20
type input "6.38"
type input "7.12"
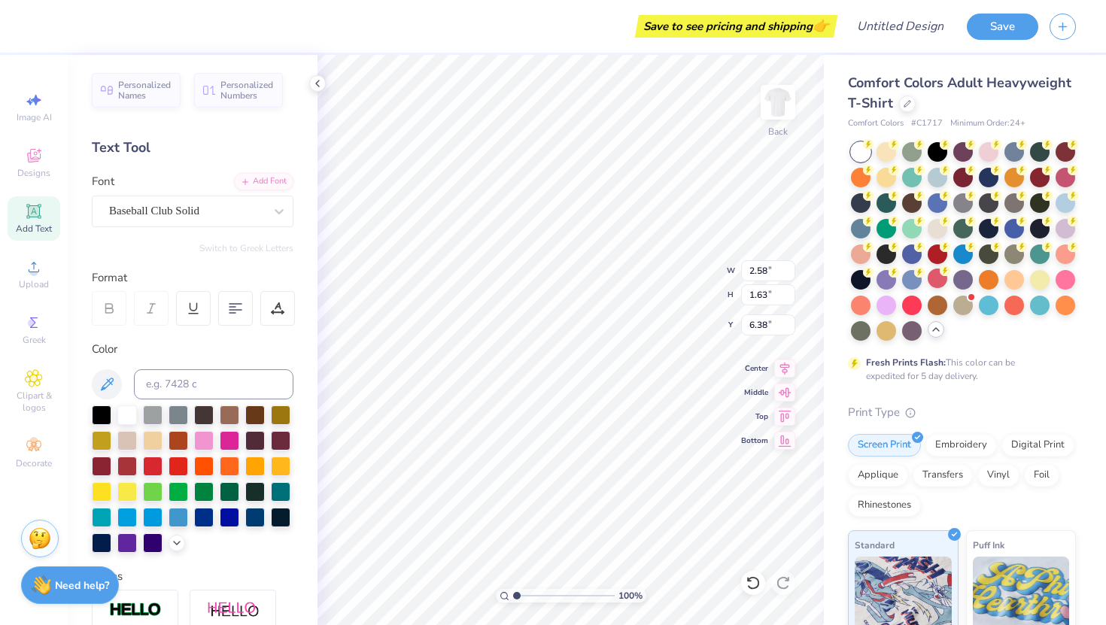
type input "4.49"
type input "6.64"
type input "1.90"
type input "3.00"
type input "7.12"
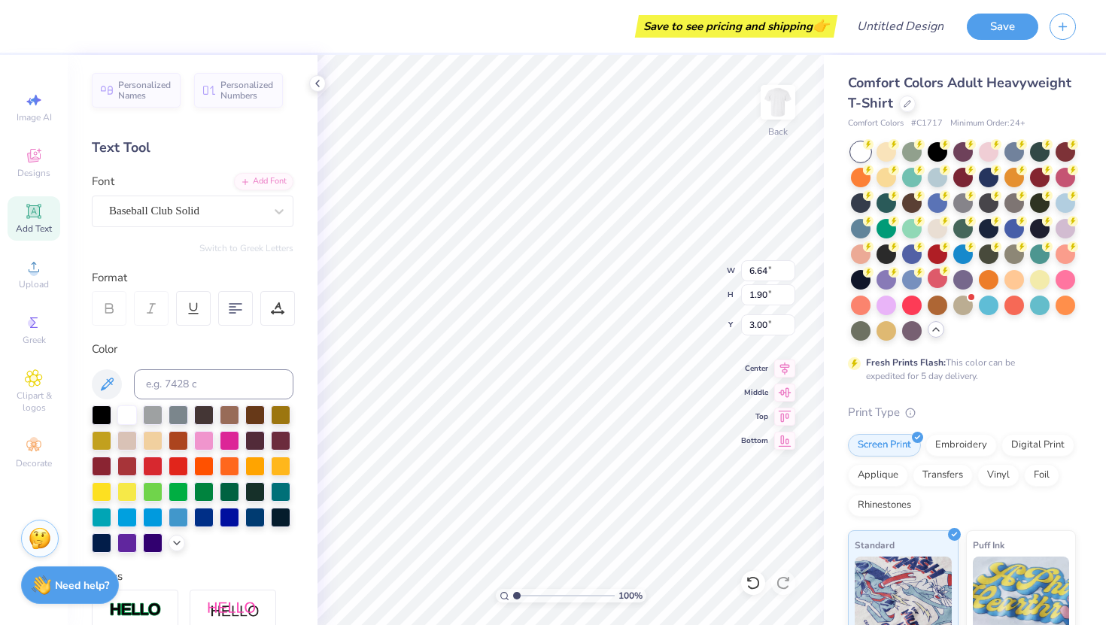
type input "4.49"
type input "5.55"
type input "5.52"
type input "6.53"
type input "4.12"
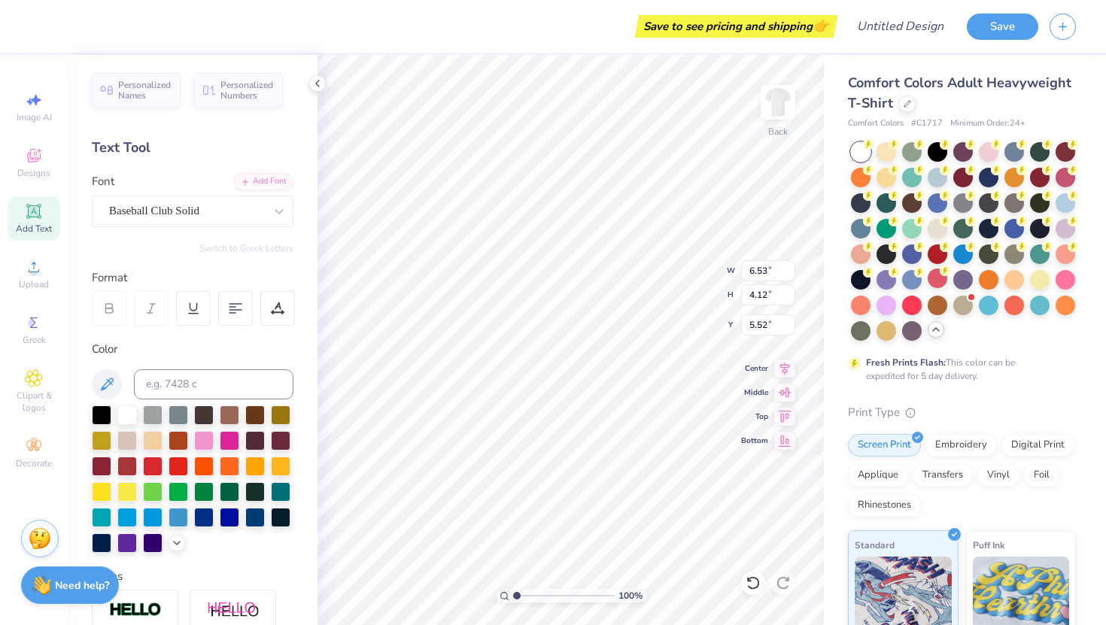
type input "5.43"
type input "5.40"
type textarea "[PERSON_NAME]"
type input "5.63"
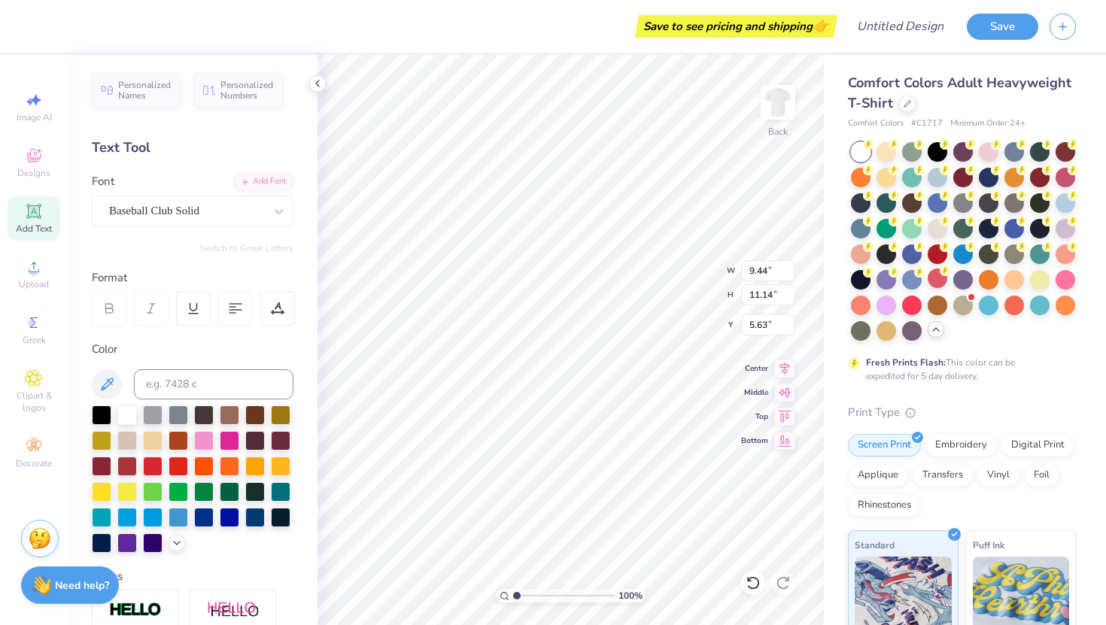
type input "6.89"
type input "8.14"
type input "5.58"
type textarea "[PERSON_NAME]"
type input "11.03"
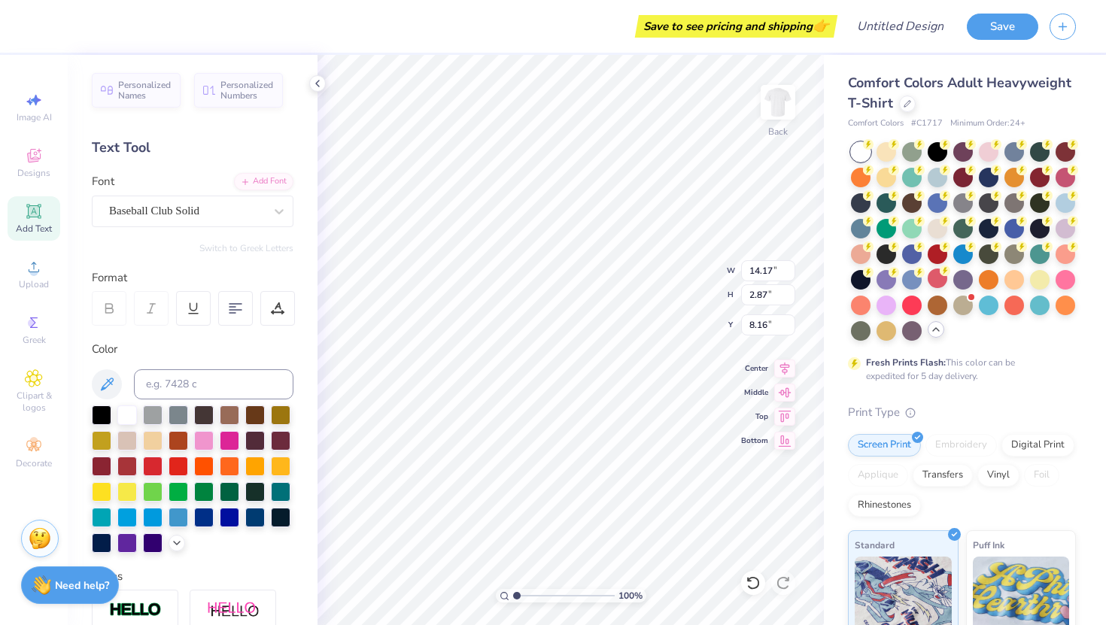
type input "2.23"
type input "6.28"
